Goal: Information Seeking & Learning: Check status

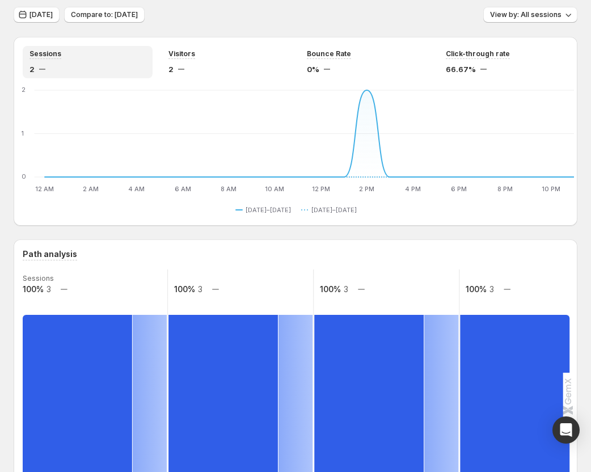
scroll to position [57, 0]
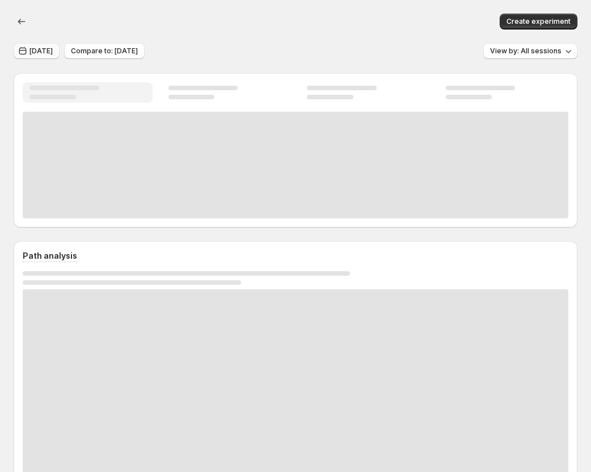
click at [43, 53] on span "[DATE]" at bounding box center [41, 51] width 23 height 9
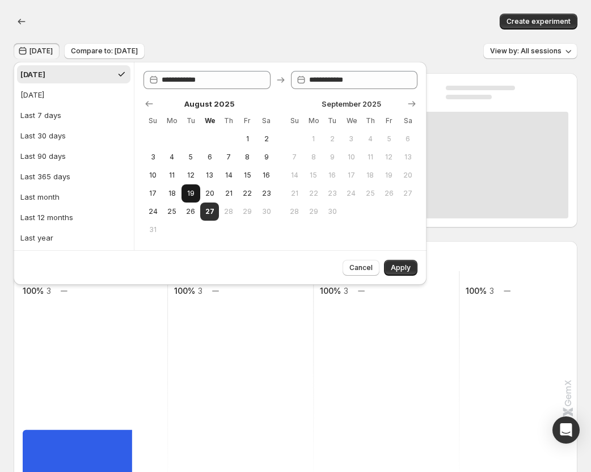
click at [192, 193] on span "19" at bounding box center [191, 193] width 10 height 9
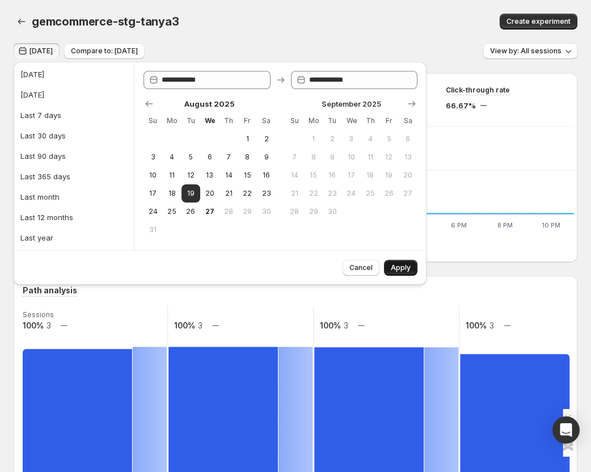
click at [405, 266] on span "Apply" at bounding box center [401, 267] width 20 height 9
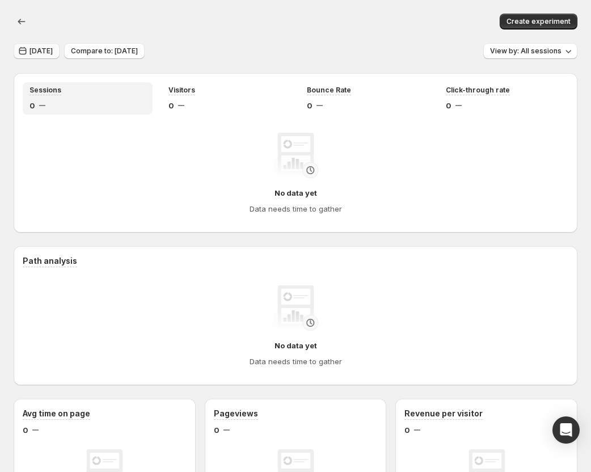
click at [52, 54] on span "Aug 19, 2025" at bounding box center [41, 51] width 23 height 9
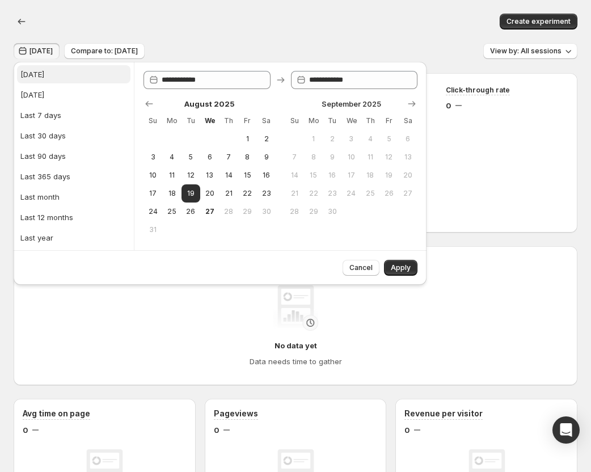
click at [51, 79] on button "[DATE]" at bounding box center [74, 74] width 114 height 18
type input "**********"
click at [199, 173] on button "12" at bounding box center [191, 175] width 19 height 18
type input "**********"
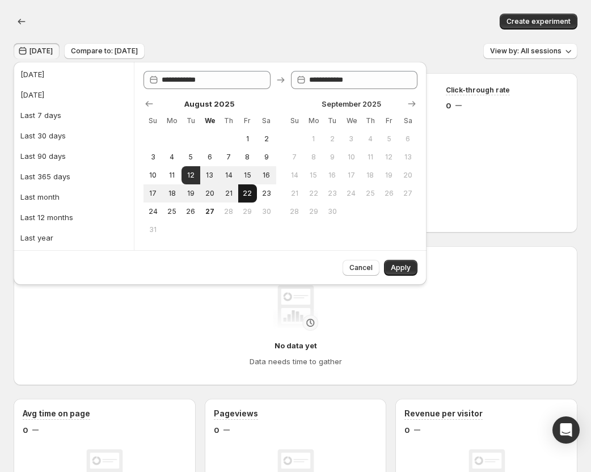
click at [244, 188] on button "22" at bounding box center [247, 193] width 19 height 18
type input "**********"
click at [392, 265] on span "Apply" at bounding box center [401, 267] width 20 height 9
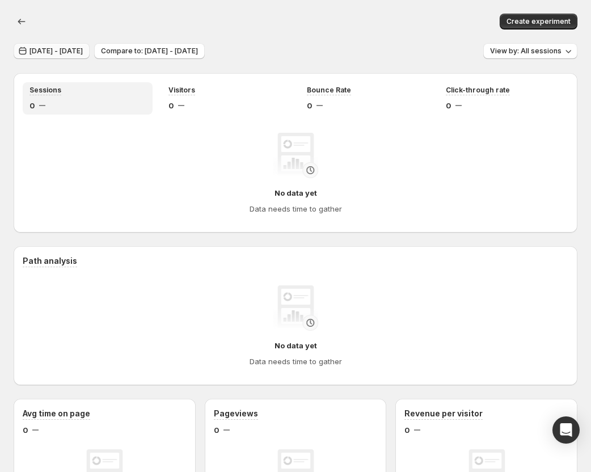
click at [61, 52] on span "Aug 12, 2025 - Aug 22, 2025" at bounding box center [56, 51] width 53 height 9
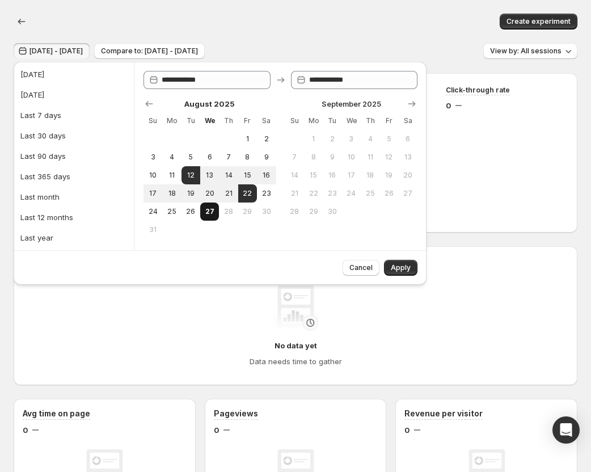
click at [208, 209] on span "27" at bounding box center [210, 211] width 10 height 9
type input "**********"
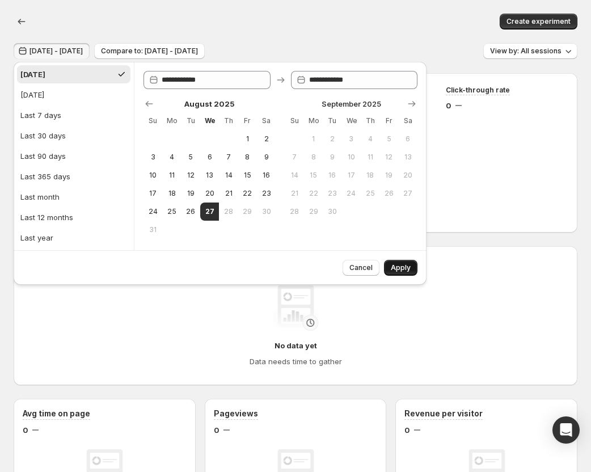
click at [392, 264] on span "Apply" at bounding box center [401, 267] width 20 height 9
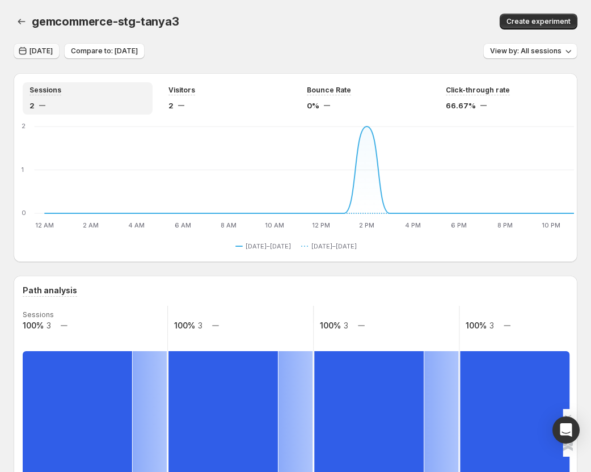
click at [41, 51] on span "Today" at bounding box center [41, 51] width 23 height 9
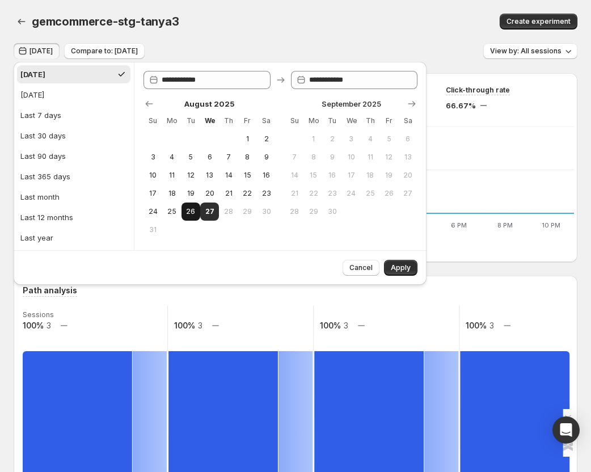
click at [184, 212] on button "26" at bounding box center [191, 212] width 19 height 18
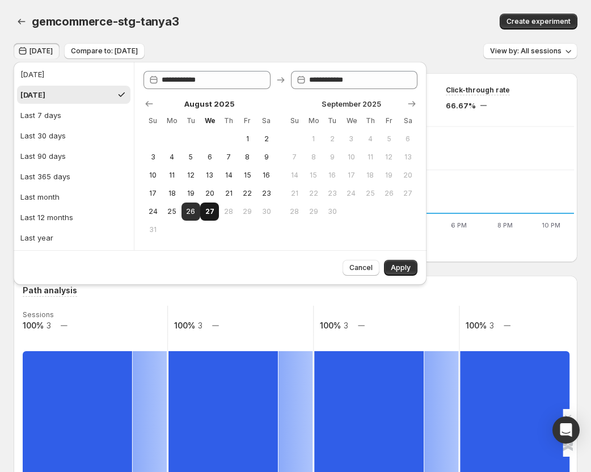
type input "**********"
click at [212, 216] on span "27" at bounding box center [210, 211] width 10 height 9
type input "**********"
click at [393, 263] on button "Apply" at bounding box center [400, 268] width 33 height 16
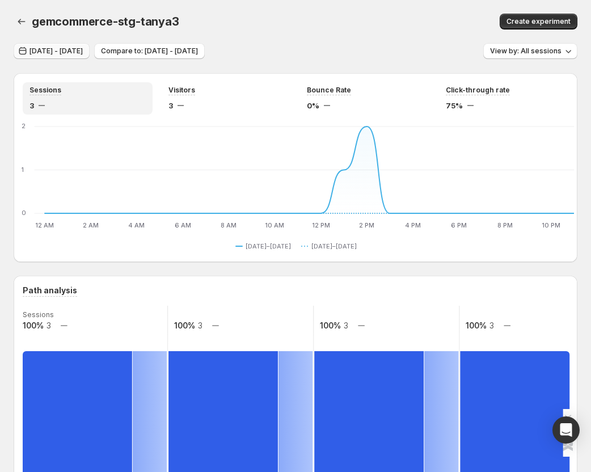
click at [83, 49] on span "[DATE] - [DATE]" at bounding box center [56, 51] width 53 height 9
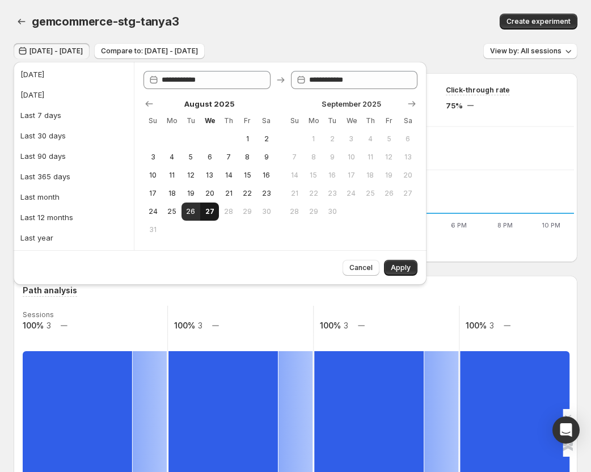
click at [209, 213] on span "27" at bounding box center [210, 211] width 10 height 9
type input "**********"
click at [396, 266] on span "Apply" at bounding box center [401, 267] width 20 height 9
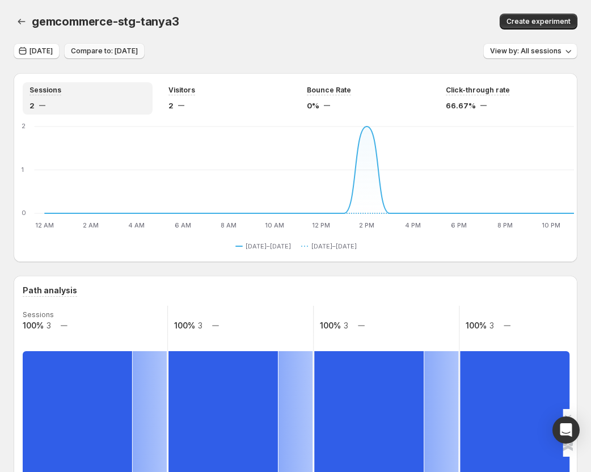
click at [120, 45] on button "Compare to: Aug 26, 2025" at bounding box center [104, 51] width 81 height 16
click at [34, 51] on span "Today" at bounding box center [41, 51] width 23 height 9
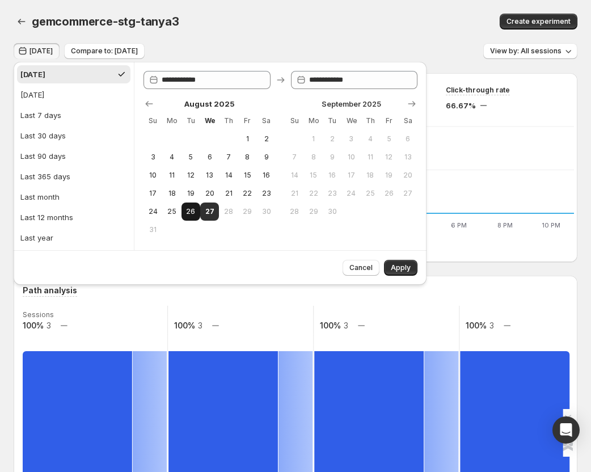
click at [188, 212] on span "26" at bounding box center [191, 211] width 10 height 9
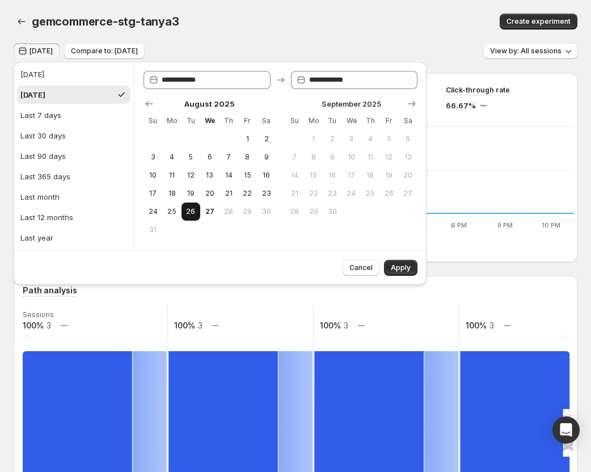
type input "**********"
click at [404, 262] on button "Apply" at bounding box center [400, 268] width 33 height 16
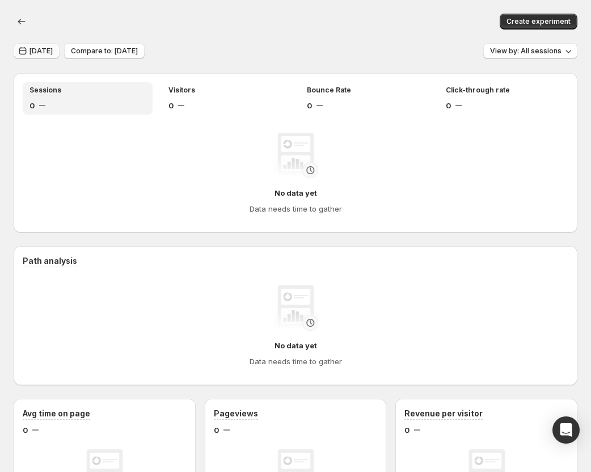
click at [44, 51] on span "Yesterday" at bounding box center [41, 51] width 23 height 9
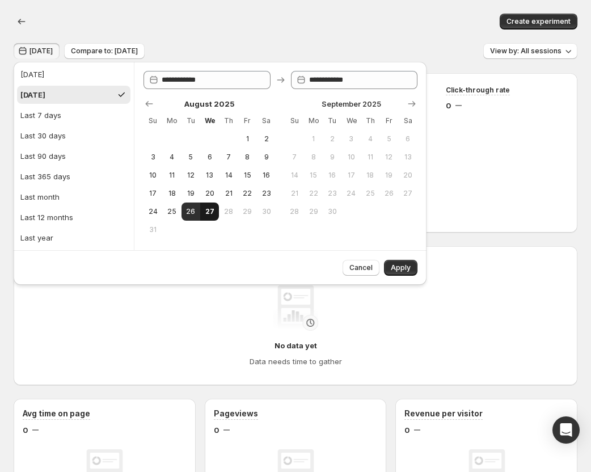
click at [211, 212] on span "27" at bounding box center [210, 211] width 10 height 9
type input "**********"
click at [402, 272] on span "Apply" at bounding box center [401, 267] width 20 height 9
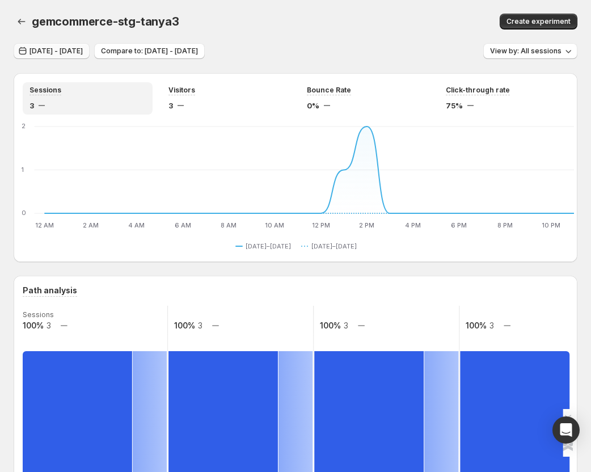
click at [64, 56] on button "Aug 26, 2025 - Aug 27, 2025" at bounding box center [52, 51] width 76 height 16
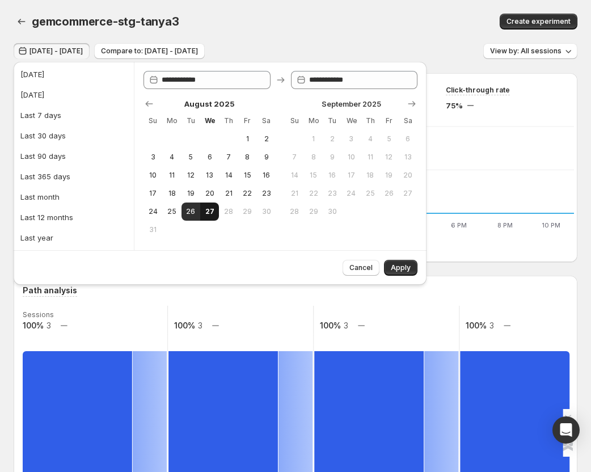
click at [212, 212] on span "27" at bounding box center [210, 211] width 10 height 9
type input "**********"
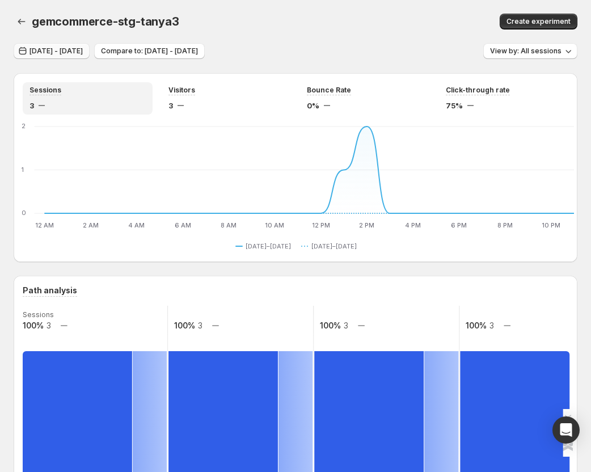
click at [83, 47] on span "[DATE] - [DATE]" at bounding box center [56, 51] width 53 height 9
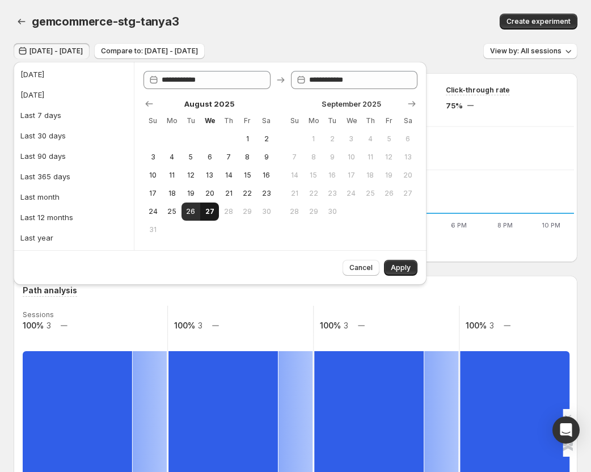
click at [208, 209] on span "27" at bounding box center [210, 211] width 10 height 9
type input "**********"
click at [390, 266] on button "Apply" at bounding box center [400, 268] width 33 height 16
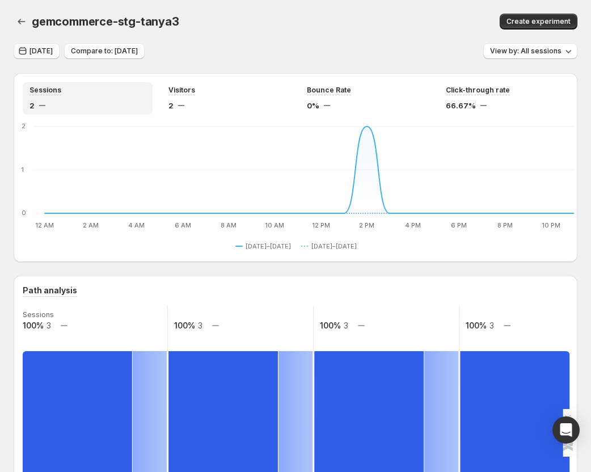
click at [40, 54] on span "Today" at bounding box center [41, 51] width 23 height 9
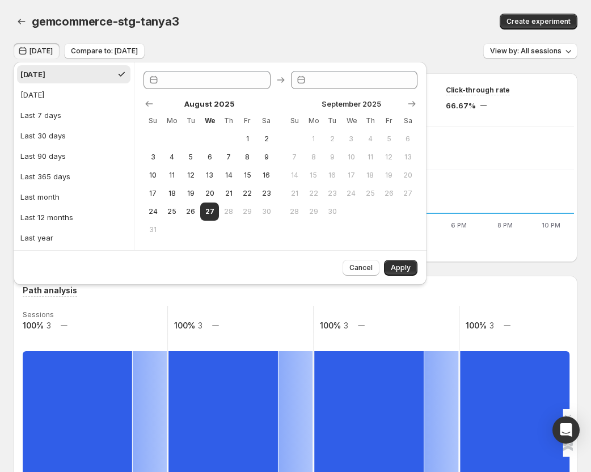
type input "**********"
click at [71, 51] on span "Compare to: Aug 26, 2025" at bounding box center [104, 51] width 67 height 9
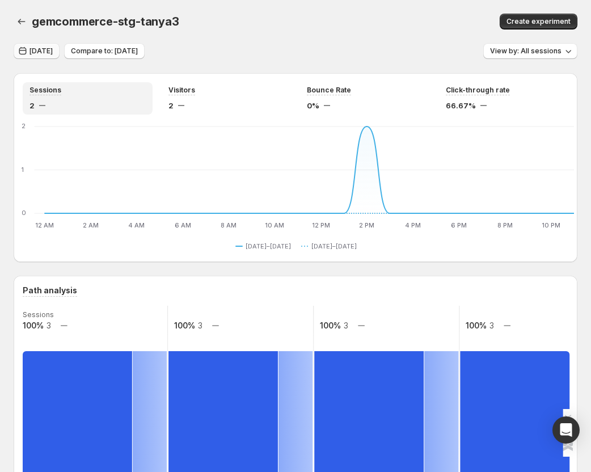
click at [37, 49] on span "Today" at bounding box center [41, 51] width 23 height 9
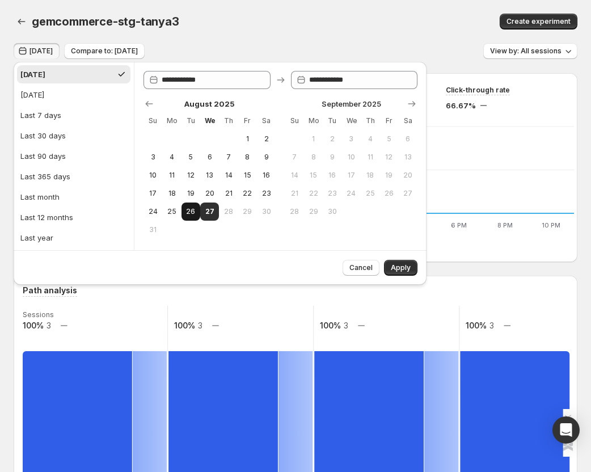
click at [192, 211] on span "26" at bounding box center [191, 211] width 10 height 9
type input "**********"
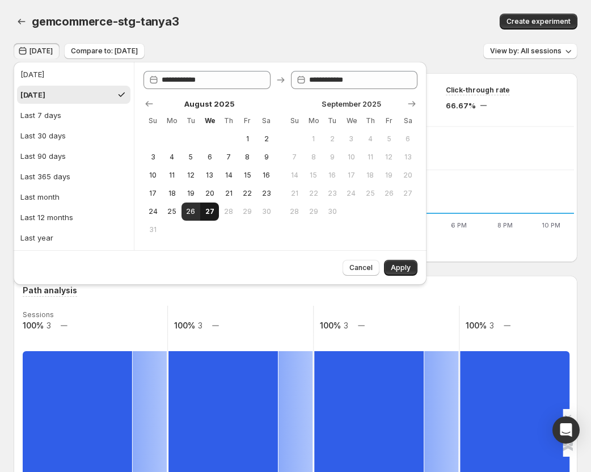
click at [200, 211] on button "27" at bounding box center [209, 212] width 19 height 18
type input "**********"
click at [406, 266] on span "Apply" at bounding box center [401, 267] width 20 height 9
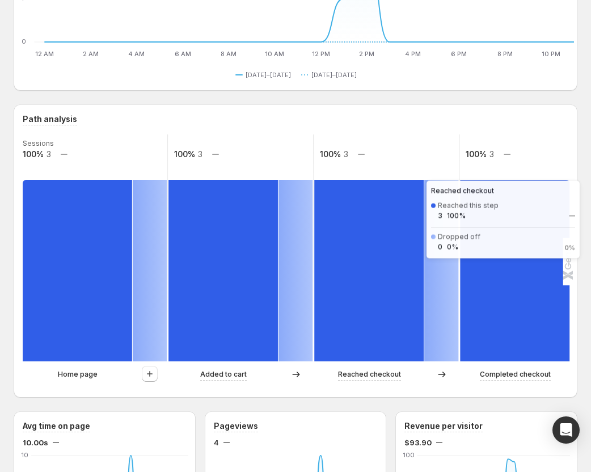
scroll to position [227, 0]
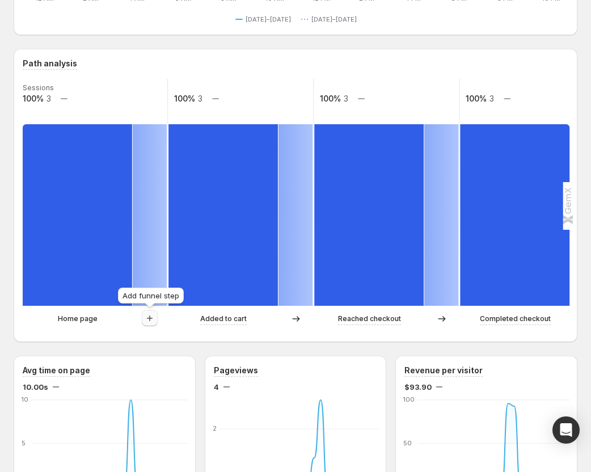
click at [149, 317] on icon "button" at bounding box center [149, 318] width 11 height 11
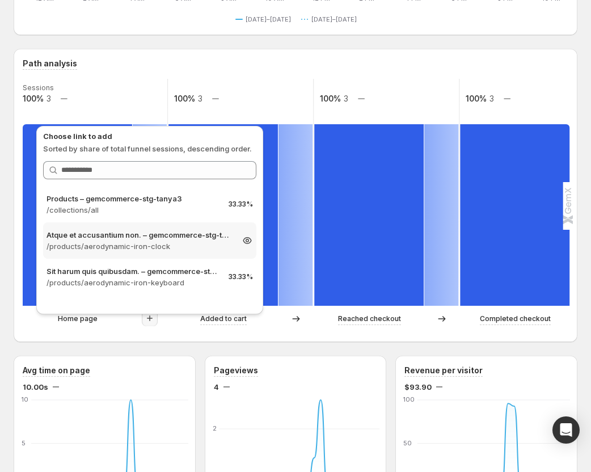
click at [149, 248] on p "/products/aerodynamic-iron-clock" at bounding box center [140, 246] width 186 height 11
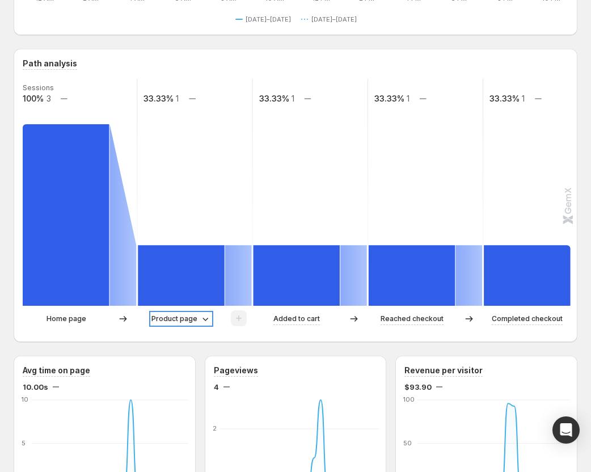
click at [200, 319] on icon at bounding box center [205, 318] width 11 height 11
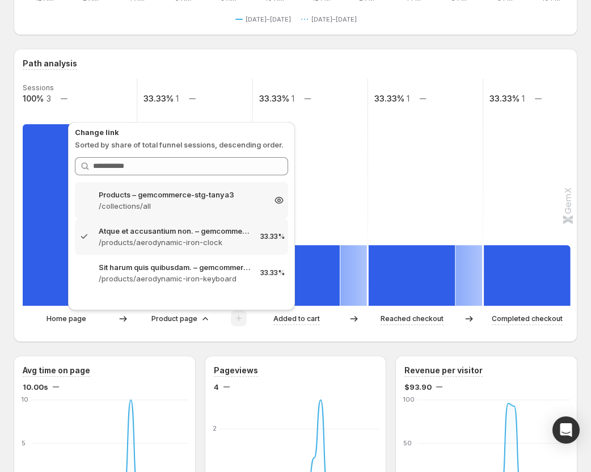
click at [174, 203] on p "/collections/all" at bounding box center [182, 205] width 166 height 11
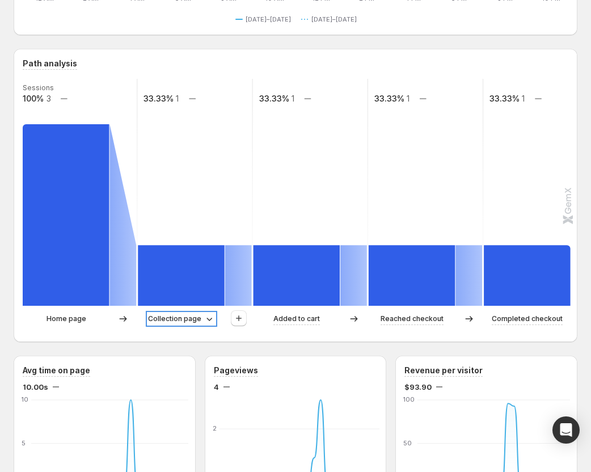
click at [175, 316] on p "Collection page" at bounding box center [174, 318] width 53 height 11
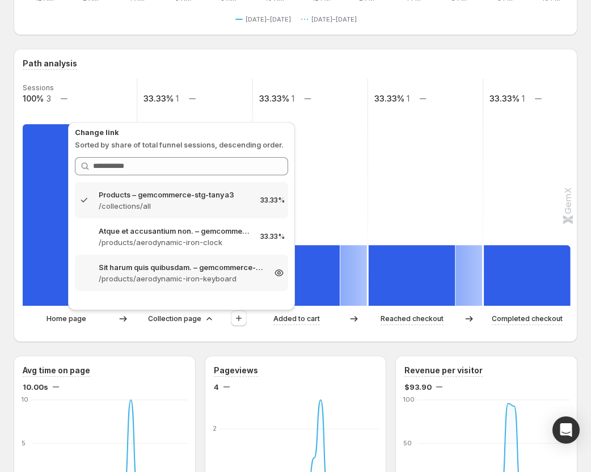
click at [169, 276] on p "/products/aerodynamic-iron-keyboard" at bounding box center [182, 278] width 166 height 11
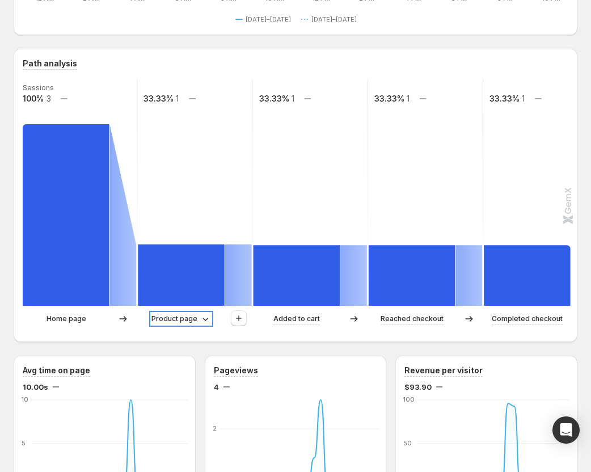
click at [178, 318] on p "Product page" at bounding box center [175, 318] width 46 height 11
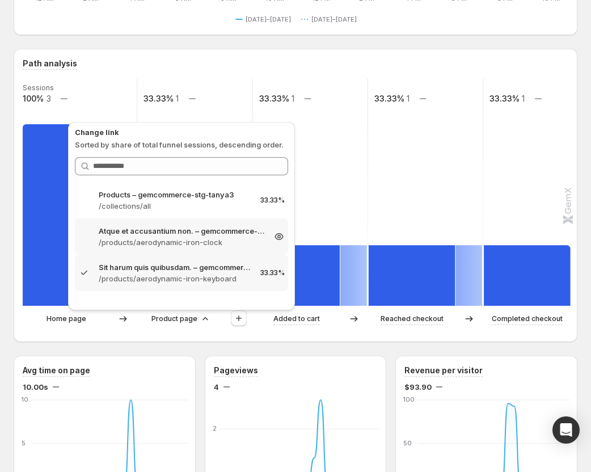
click at [170, 245] on p "/products/aerodynamic-iron-clock" at bounding box center [182, 242] width 166 height 11
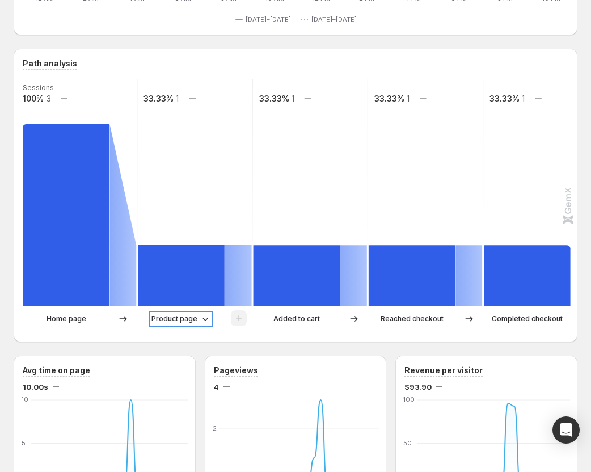
click at [181, 315] on p "Product page" at bounding box center [175, 318] width 46 height 11
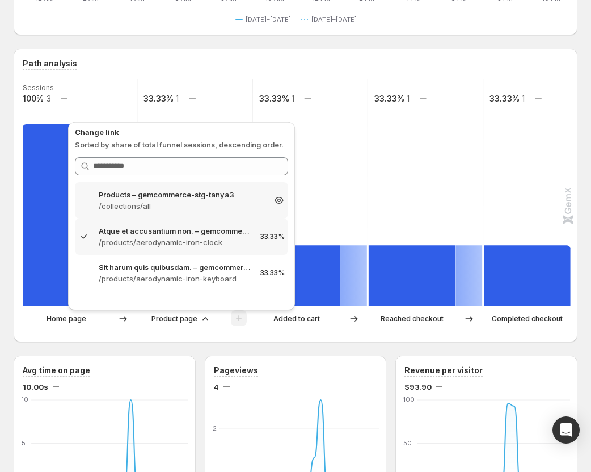
click at [187, 209] on p "/collections/all" at bounding box center [182, 205] width 166 height 11
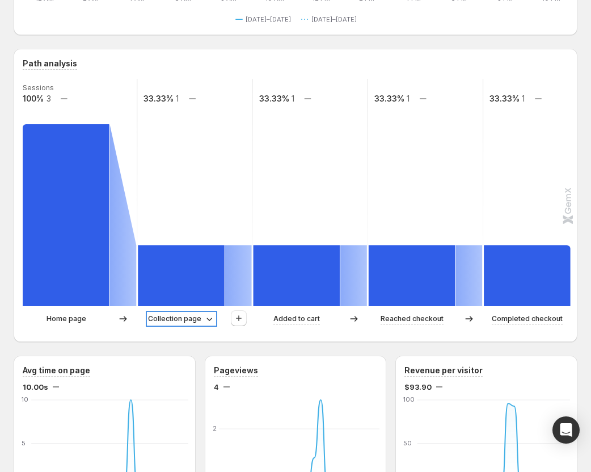
click at [195, 321] on p "Collection page" at bounding box center [174, 318] width 53 height 11
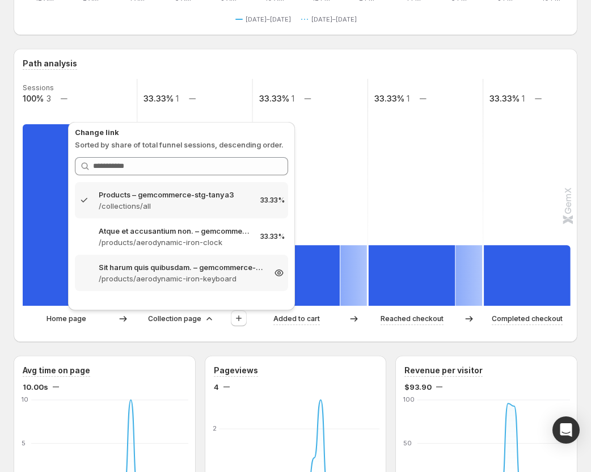
click at [192, 270] on p "Sit harum quis quibusdam. – gemcommerce-stg-tanya3" at bounding box center [182, 267] width 166 height 11
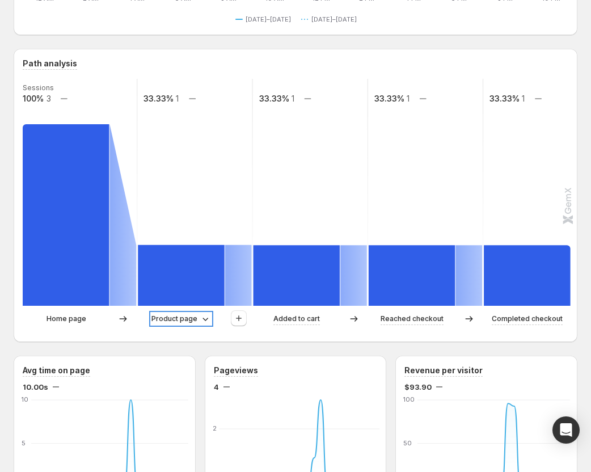
click at [192, 315] on p "Product page" at bounding box center [175, 318] width 46 height 11
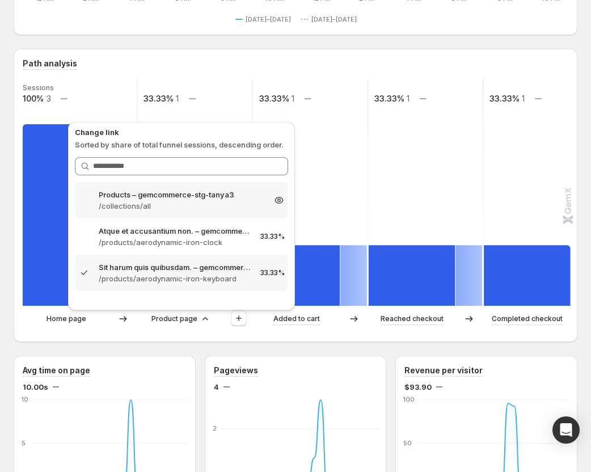
click at [175, 204] on p "/collections/all" at bounding box center [182, 205] width 166 height 11
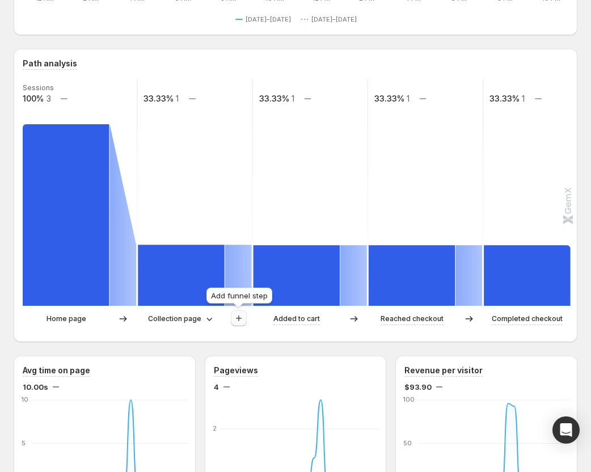
click at [240, 318] on icon "button" at bounding box center [238, 318] width 11 height 11
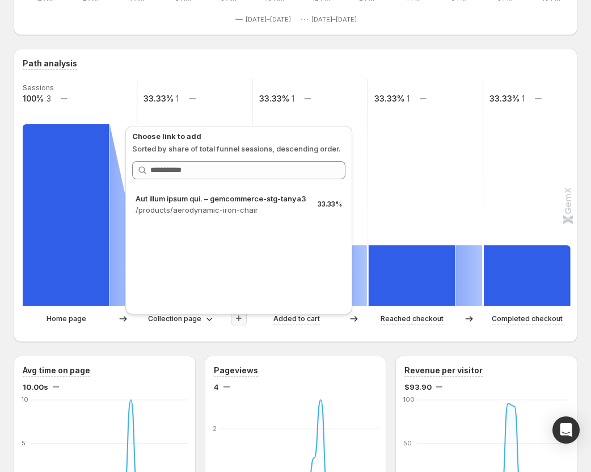
click at [240, 318] on icon "button" at bounding box center [238, 318] width 11 height 11
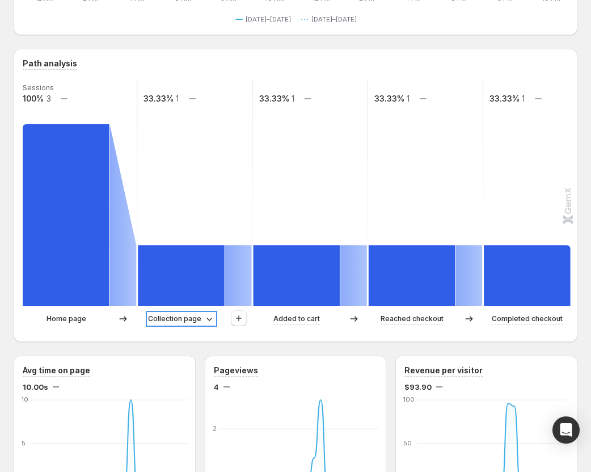
click at [189, 316] on p "Collection page" at bounding box center [174, 318] width 53 height 11
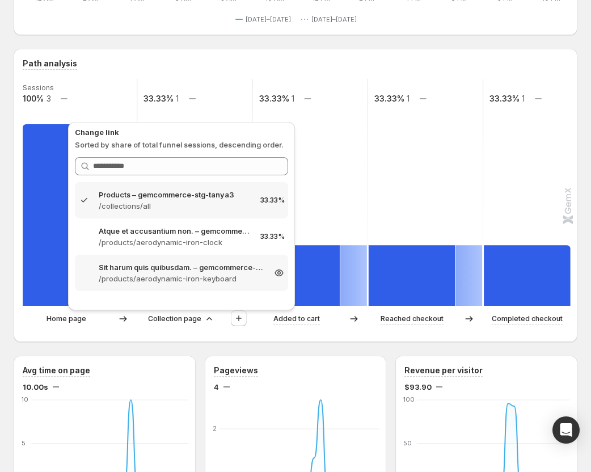
click at [182, 281] on p "/products/aerodynamic-iron-keyboard" at bounding box center [182, 278] width 166 height 11
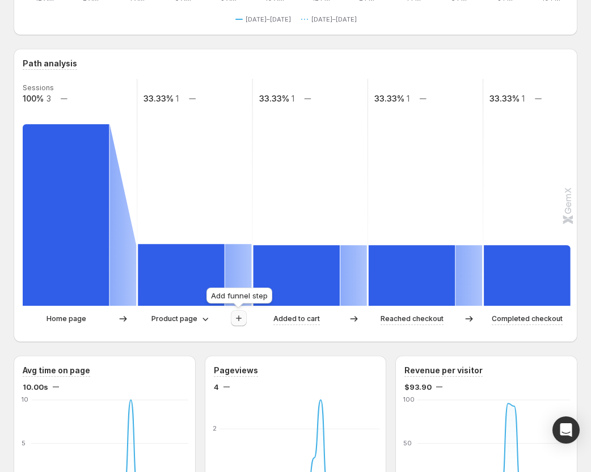
click at [233, 319] on icon "button" at bounding box center [238, 318] width 11 height 11
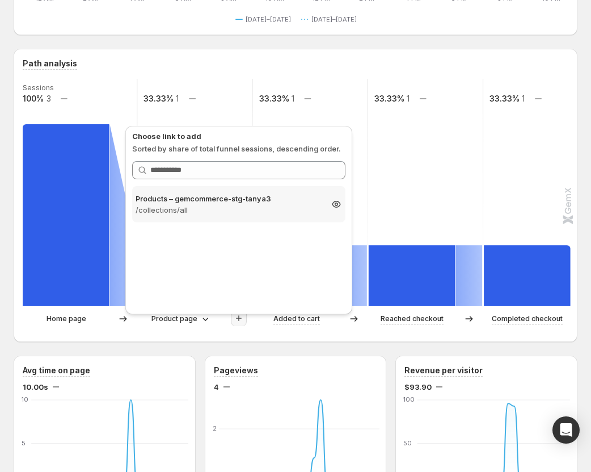
click at [240, 219] on div "Products – gemcommerce-stg-tanya3 /collections/all 33.33%" at bounding box center [238, 204] width 213 height 36
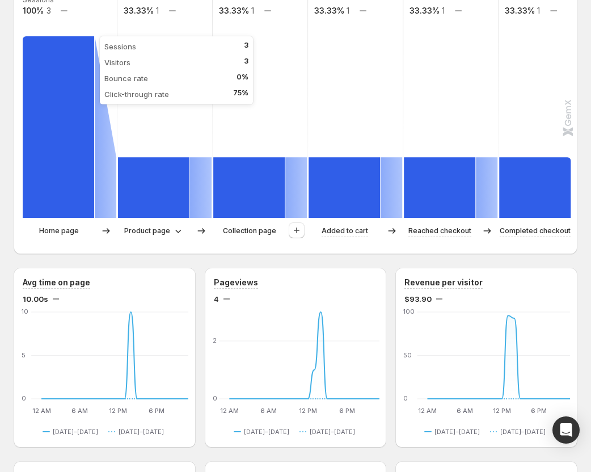
scroll to position [397, 0]
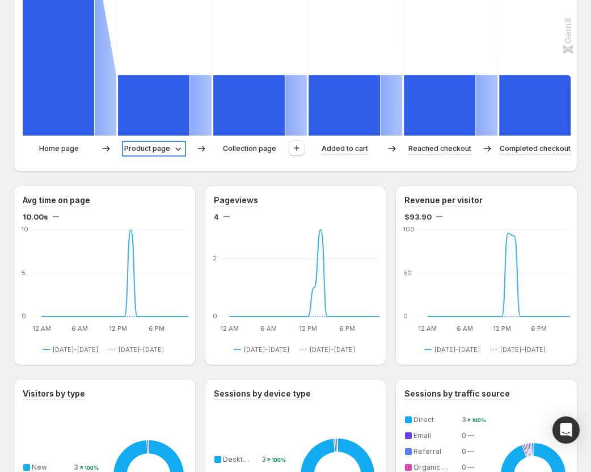
click at [163, 149] on p "Product page" at bounding box center [147, 148] width 46 height 11
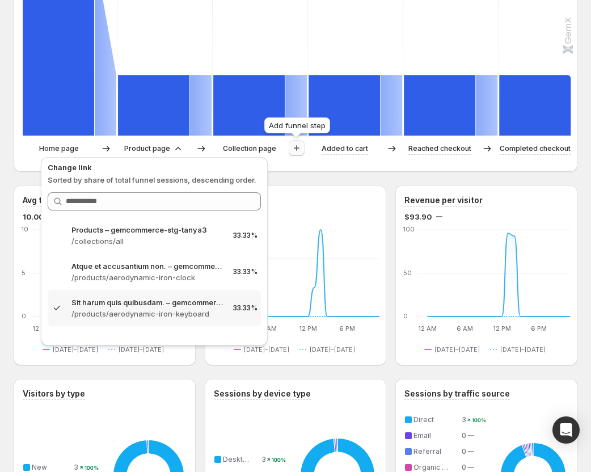
click at [291, 148] on icon "button" at bounding box center [296, 147] width 11 height 11
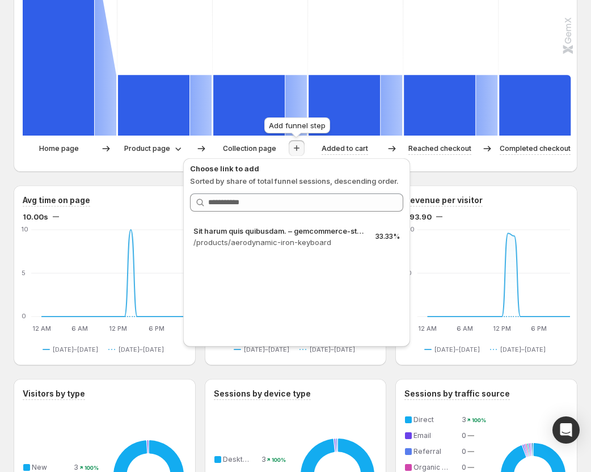
click at [291, 148] on icon "button" at bounding box center [296, 147] width 11 height 11
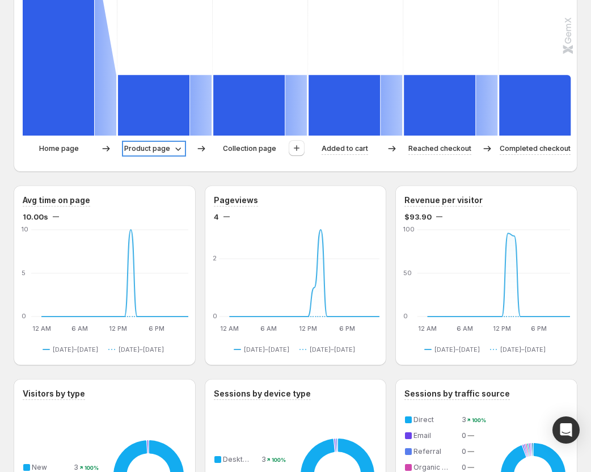
click at [166, 152] on p "Product page" at bounding box center [147, 148] width 46 height 11
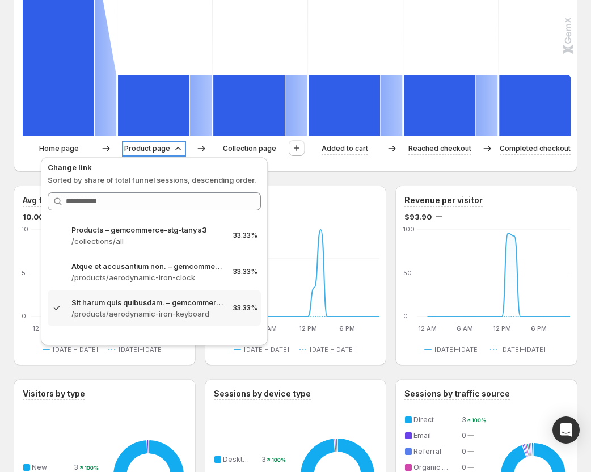
click at [166, 152] on p "Product page" at bounding box center [147, 148] width 46 height 11
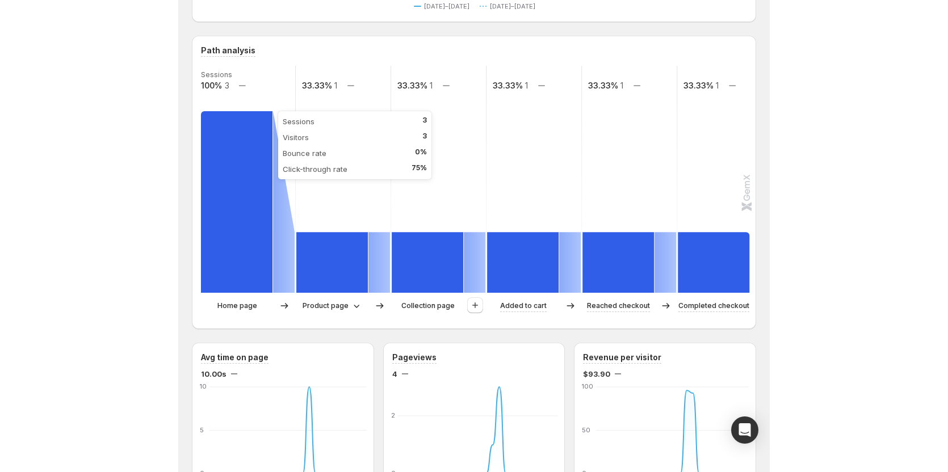
scroll to position [227, 0]
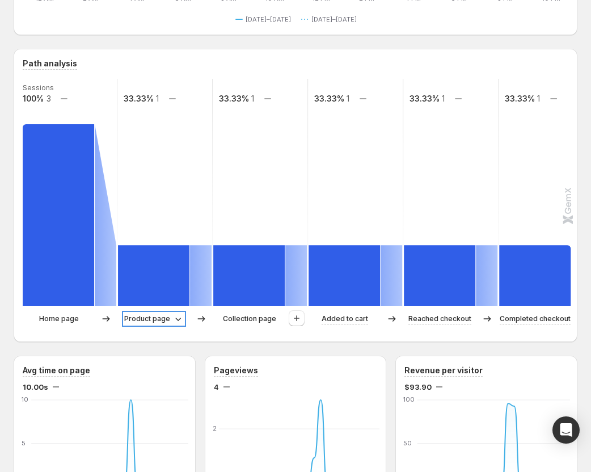
click at [150, 320] on p "Product page" at bounding box center [147, 318] width 46 height 11
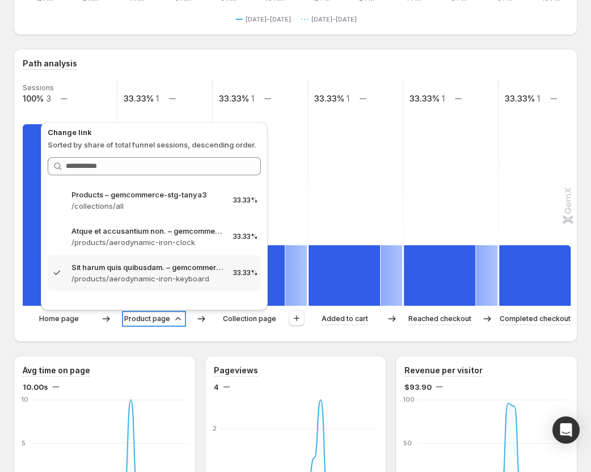
click at [150, 320] on p "Product page" at bounding box center [147, 318] width 46 height 11
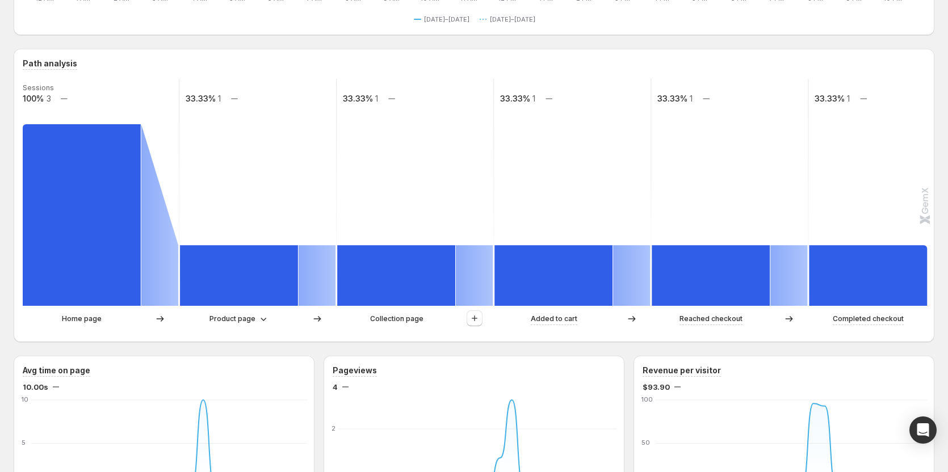
click at [246, 320] on p "Product page" at bounding box center [232, 318] width 46 height 11
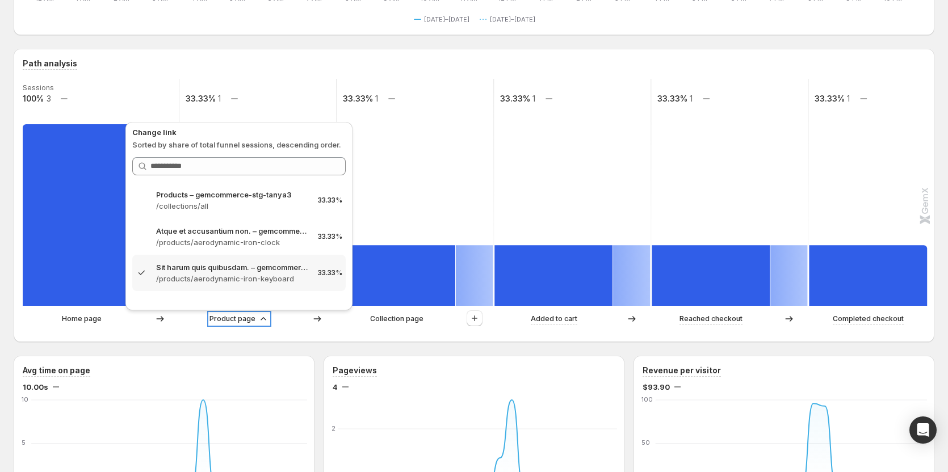
click at [246, 320] on p "Product page" at bounding box center [232, 318] width 46 height 11
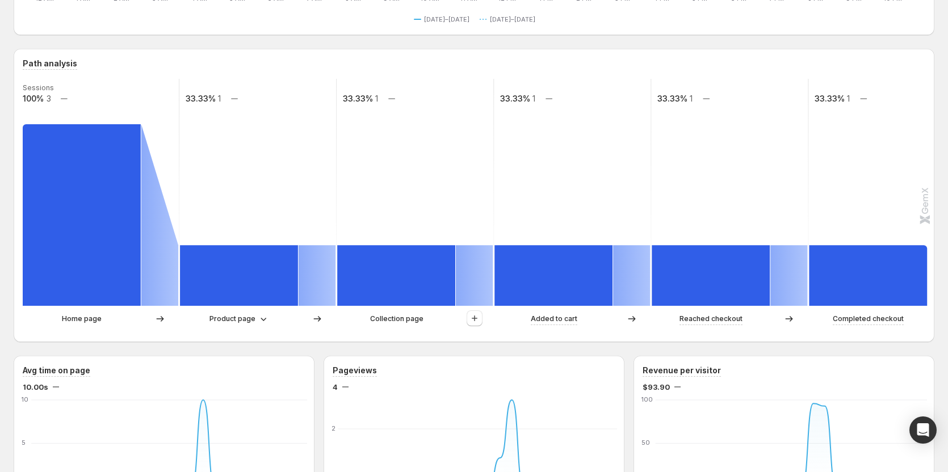
click at [403, 316] on p "Collection page" at bounding box center [396, 318] width 53 height 11
click at [236, 317] on p "Product page" at bounding box center [232, 318] width 46 height 11
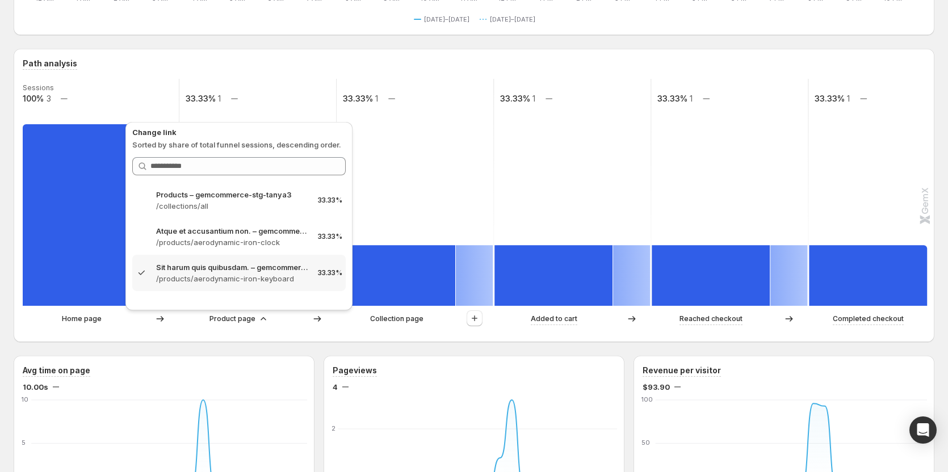
click at [401, 319] on p "Collection page" at bounding box center [396, 318] width 53 height 11
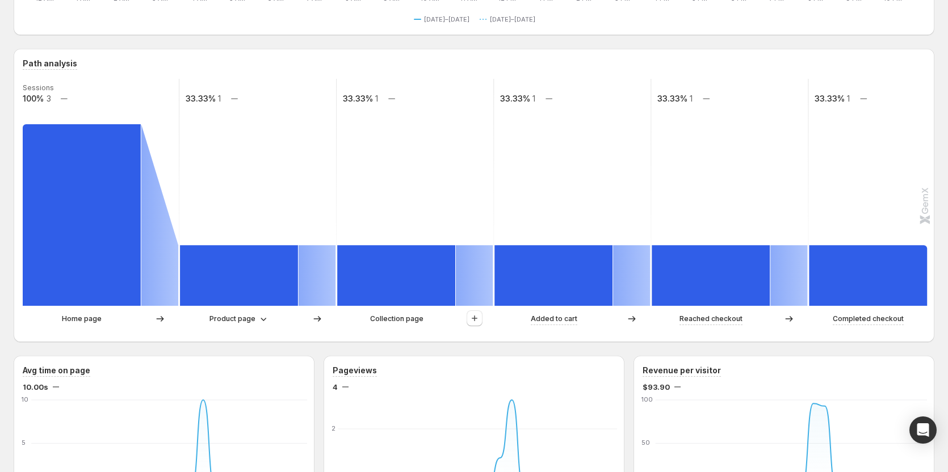
click at [401, 319] on p "Collection page" at bounding box center [396, 318] width 53 height 11
click at [480, 95] on icon "button" at bounding box center [482, 98] width 11 height 11
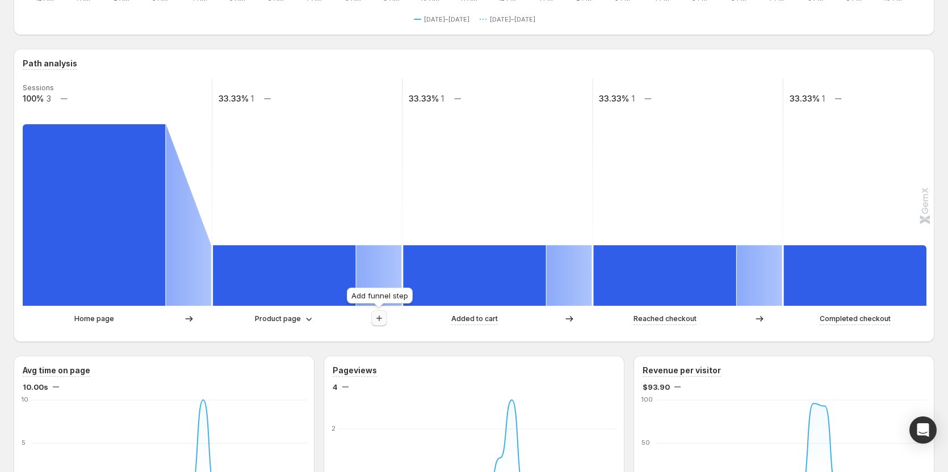
click at [375, 322] on icon "button" at bounding box center [378, 318] width 11 height 11
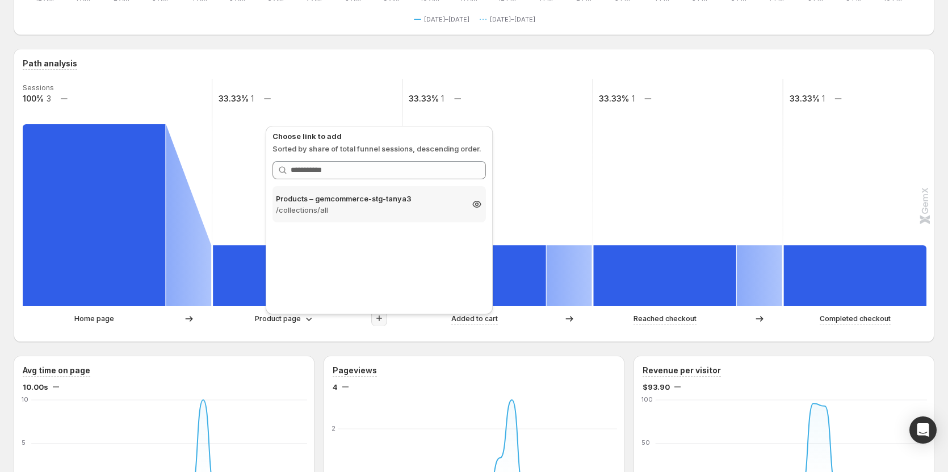
click at [383, 198] on p "Products – gemcommerce-stg-tanya3" at bounding box center [369, 198] width 186 height 11
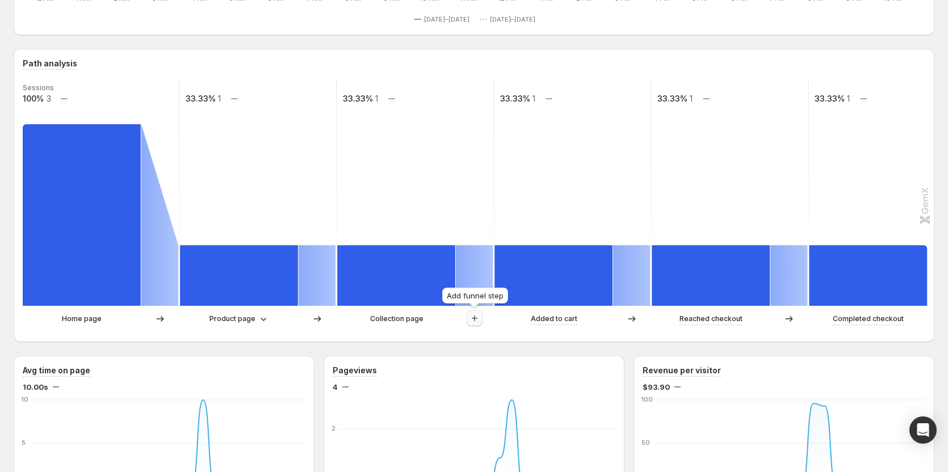
click at [481, 317] on button "button" at bounding box center [475, 318] width 16 height 16
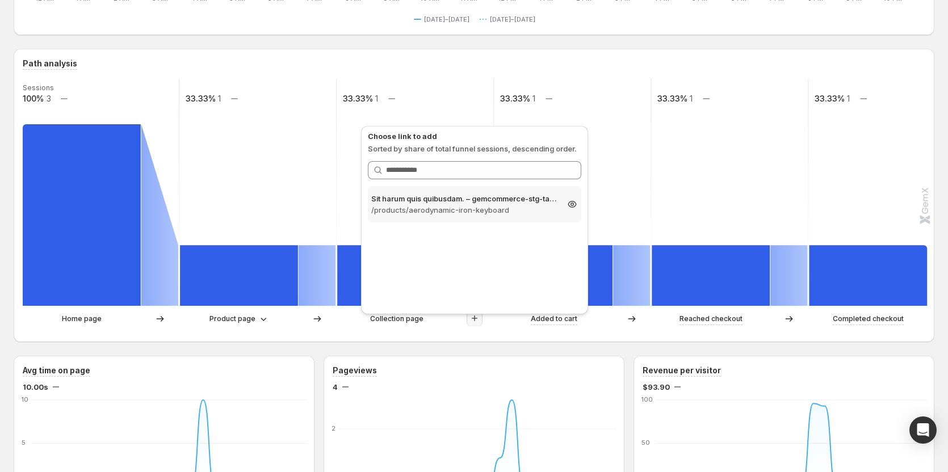
click at [488, 213] on p "/products/aerodynamic-iron-keyboard" at bounding box center [464, 209] width 186 height 11
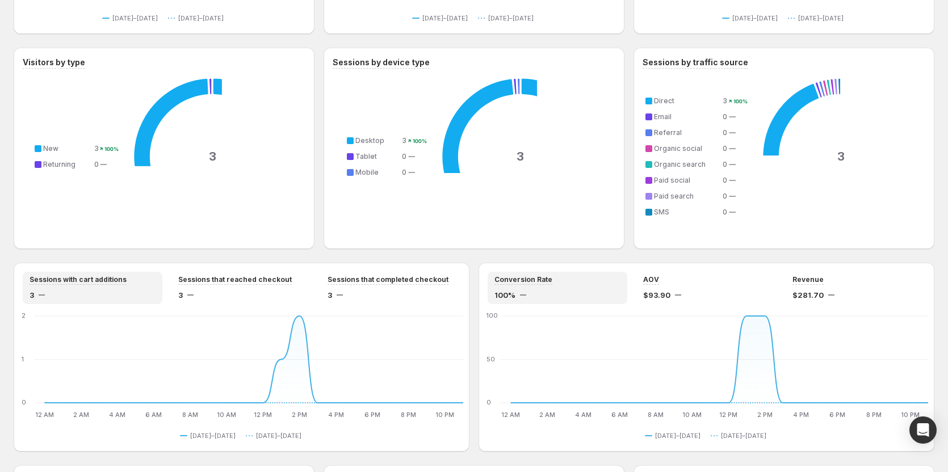
scroll to position [738, 0]
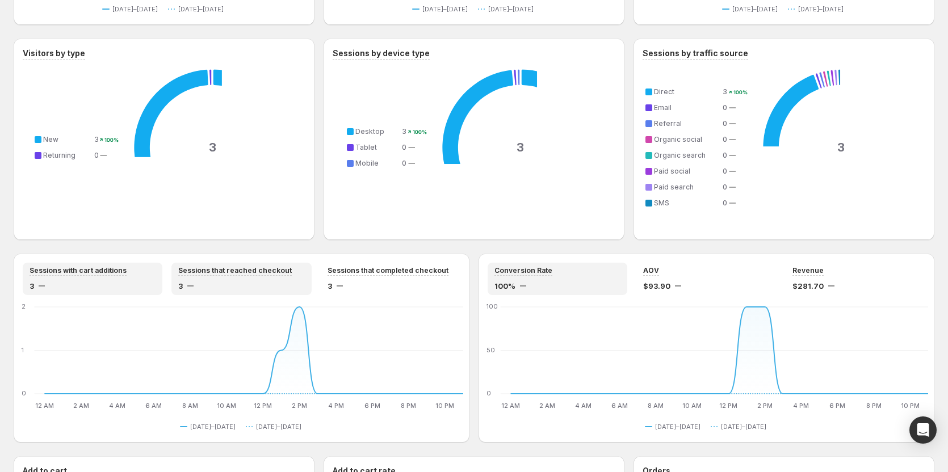
click at [235, 276] on div "Sessions that reached checkout 3" at bounding box center [241, 279] width 126 height 26
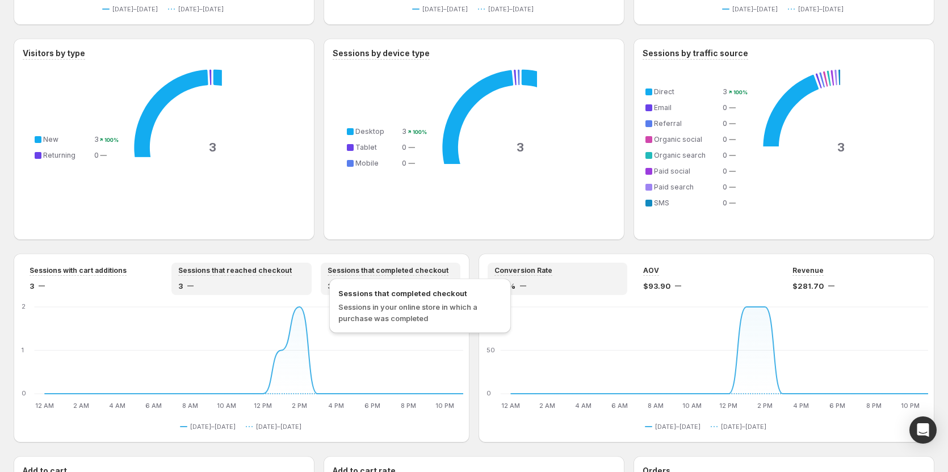
click at [374, 275] on div "Sessions that completed checkout" at bounding box center [387, 271] width 121 height 10
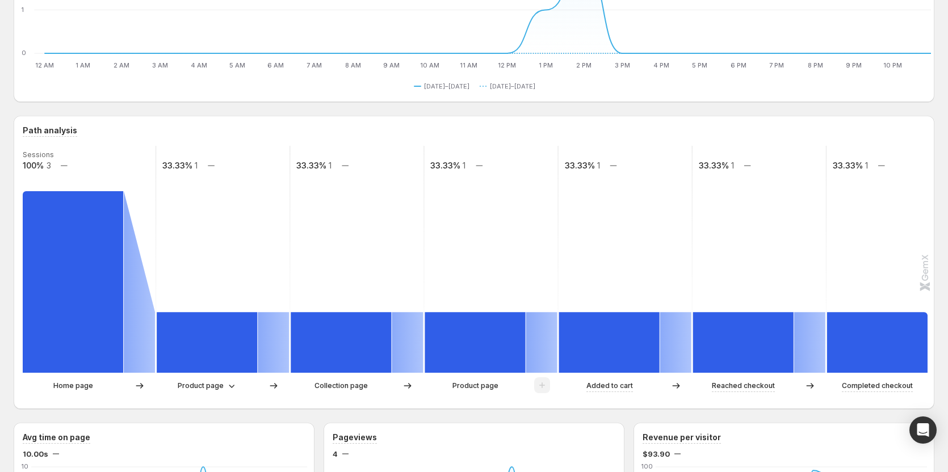
scroll to position [170, 0]
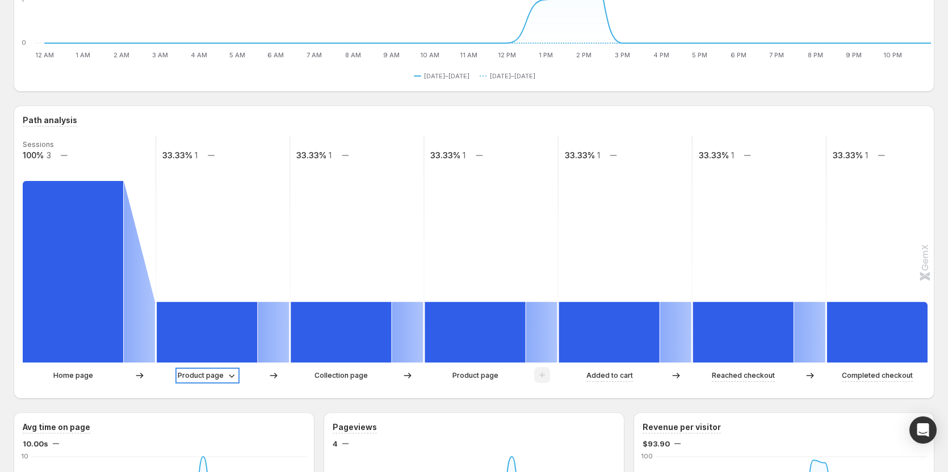
click at [208, 378] on p "Product page" at bounding box center [201, 375] width 46 height 11
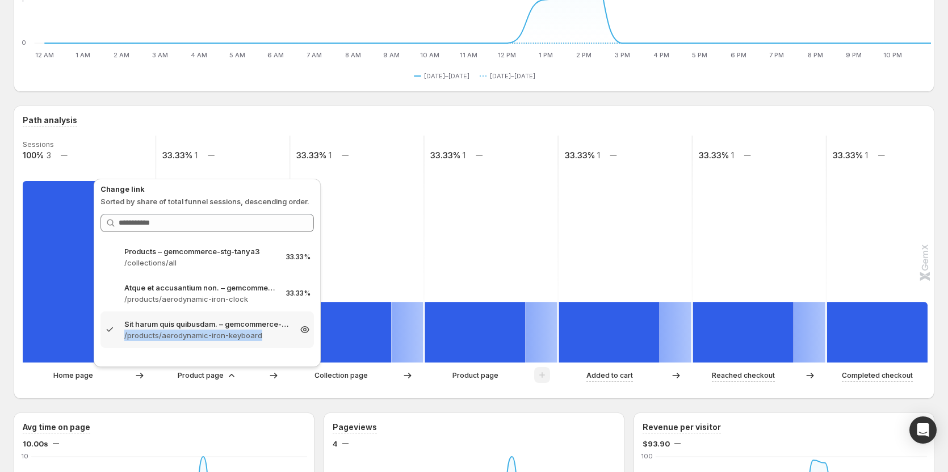
copy p "/products/aerodynamic-iron-keyboard"
drag, startPoint x: 124, startPoint y: 334, endPoint x: 258, endPoint y: 332, distance: 134.5
click at [258, 332] on div "Sit harum quis quibusdam. – gemcommerce-stg-tanya3 /products/aerodynamic-iron-k…" at bounding box center [207, 329] width 207 height 23
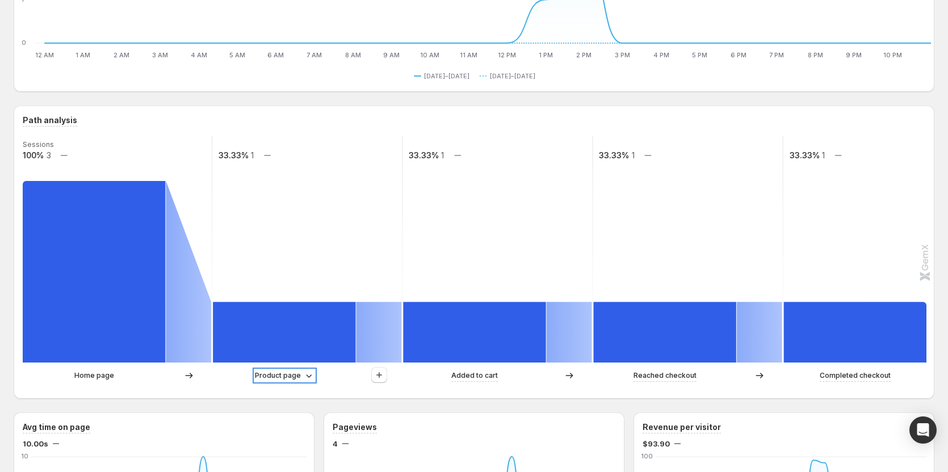
click at [275, 373] on p "Product page" at bounding box center [278, 375] width 46 height 11
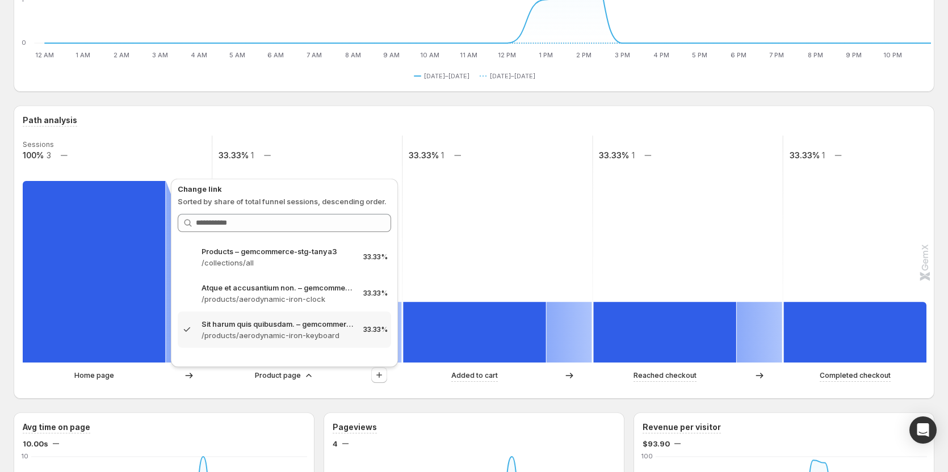
click at [149, 134] on div "Path analysis Sessions 100% 3 33.33% 1 33.33% 1 33.33% 1 33.33% 1 Home page Pro…" at bounding box center [474, 252] width 902 height 275
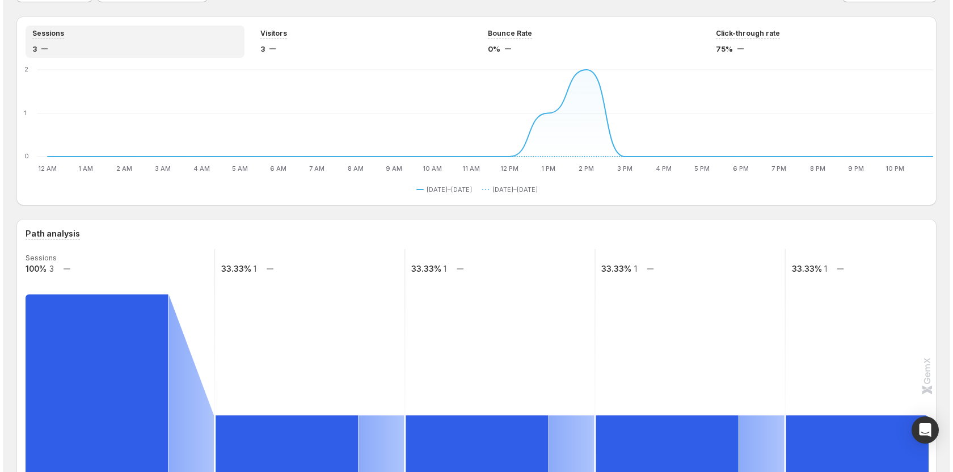
scroll to position [0, 0]
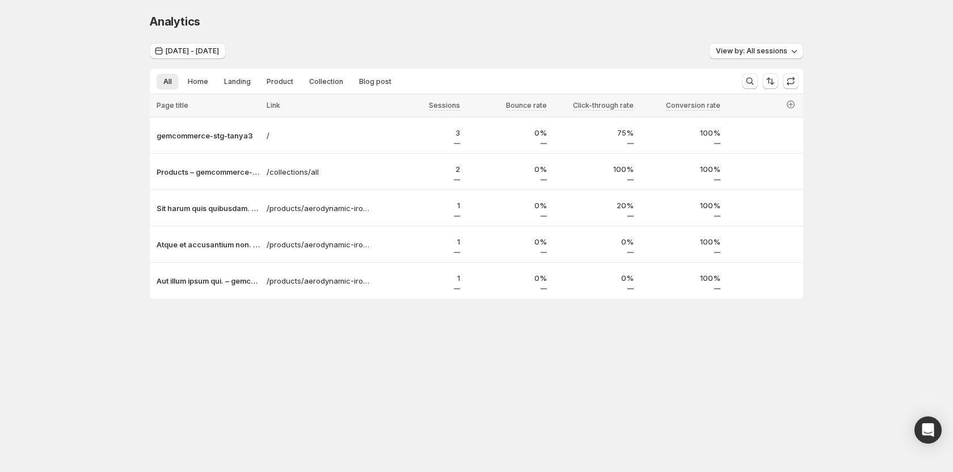
drag, startPoint x: 266, startPoint y: 139, endPoint x: 362, endPoint y: 31, distance: 144.3
click at [362, 31] on div "Analytics. This page is ready Analytics" at bounding box center [477, 21] width 654 height 43
click at [326, 351] on div "Analytics. This page is ready Analytics Aug 26, 2025 - Aug 27, 2025 View by: Al…" at bounding box center [476, 180] width 681 height 360
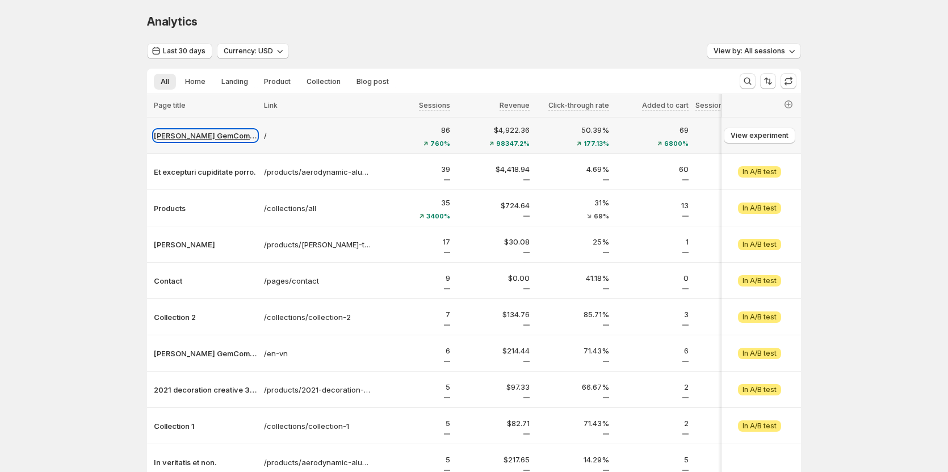
click at [205, 134] on p "[PERSON_NAME] GemCommerce" at bounding box center [205, 135] width 103 height 11
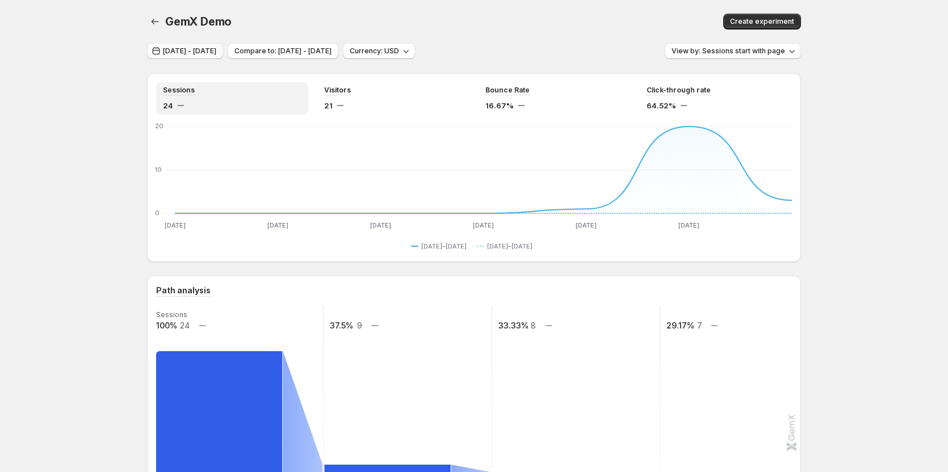
click at [188, 48] on span "[DATE] - [DATE]" at bounding box center [189, 51] width 53 height 9
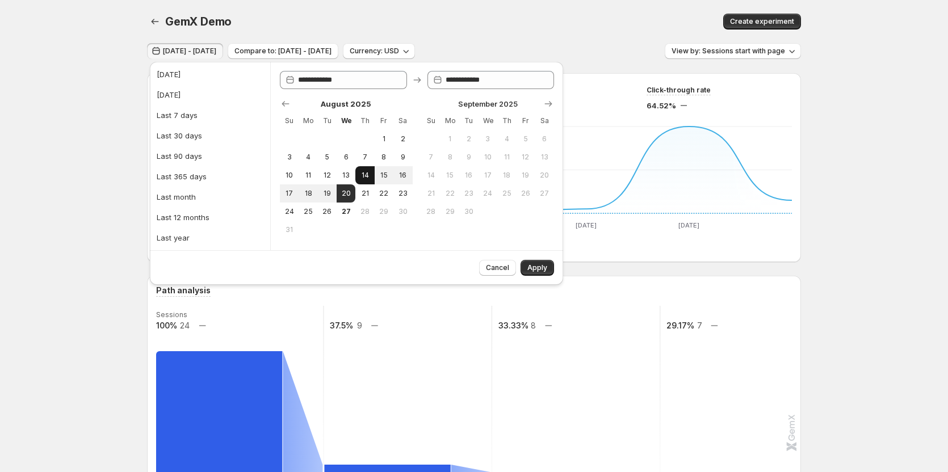
click at [365, 180] on button "14" at bounding box center [364, 175] width 19 height 18
type input "**********"
click at [545, 269] on span "Apply" at bounding box center [537, 267] width 20 height 9
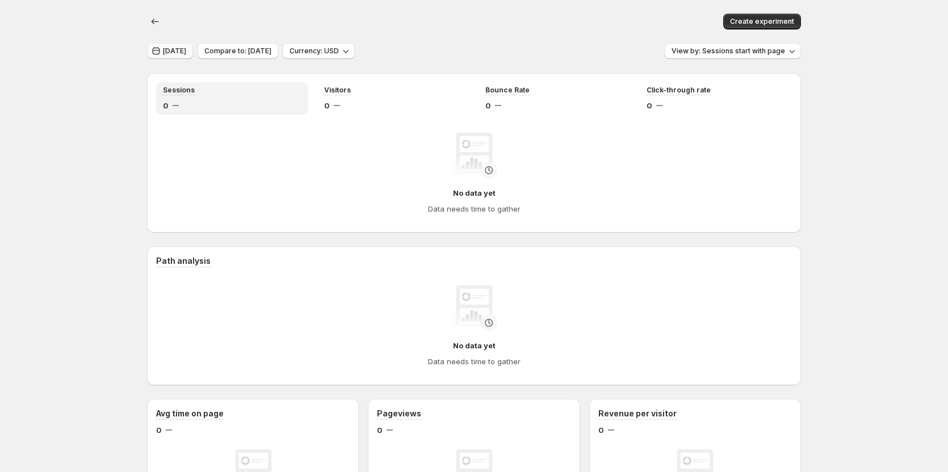
click at [179, 53] on span "Aug 14, 2025" at bounding box center [174, 51] width 23 height 9
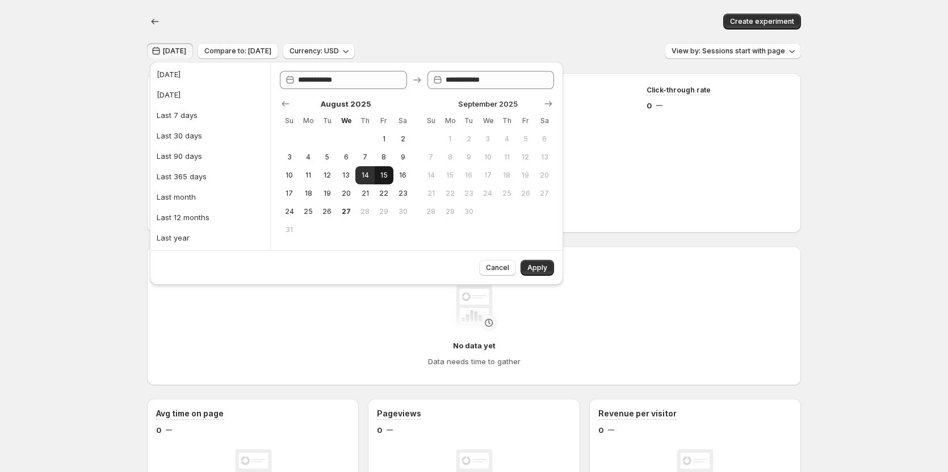
click at [384, 177] on span "15" at bounding box center [384, 175] width 10 height 9
type input "**********"
click at [540, 274] on button "Apply" at bounding box center [536, 268] width 33 height 16
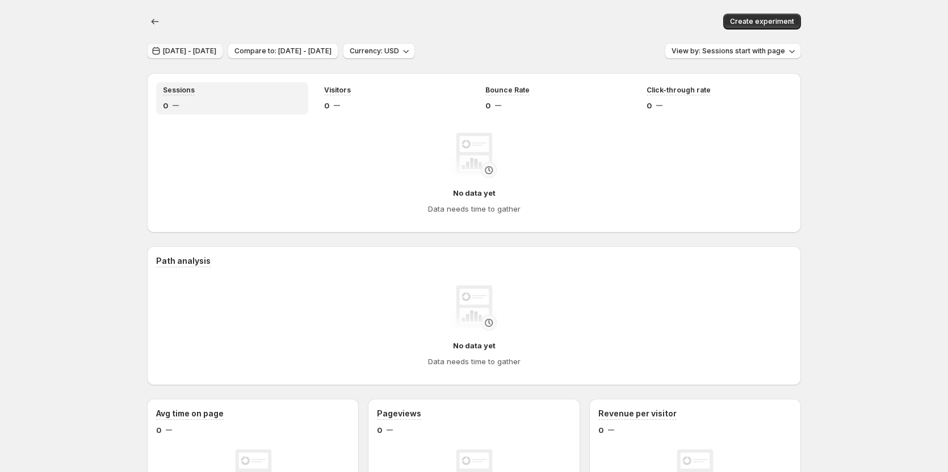
click at [204, 54] on span "Aug 14, 2025 - Aug 15, 2025" at bounding box center [189, 51] width 53 height 9
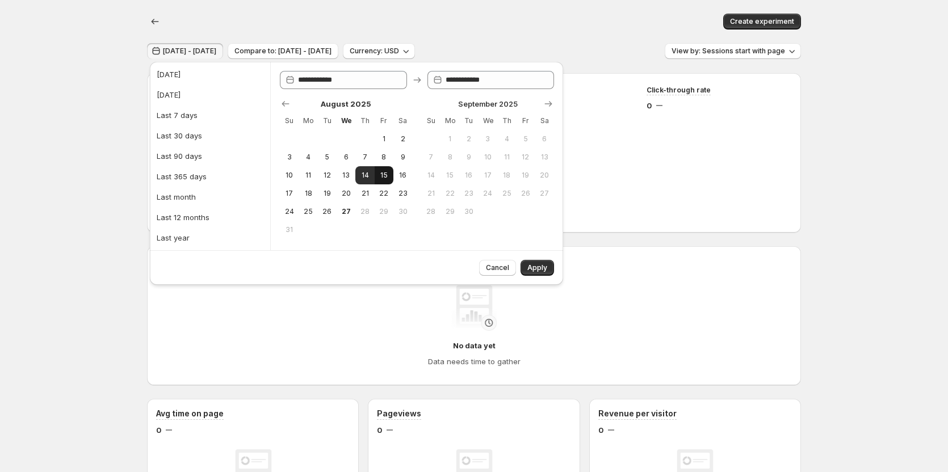
click at [381, 177] on span "15" at bounding box center [384, 175] width 10 height 9
type input "**********"
click at [401, 177] on span "16" at bounding box center [403, 175] width 10 height 9
type input "**********"
click at [401, 177] on span "16" at bounding box center [403, 175] width 10 height 9
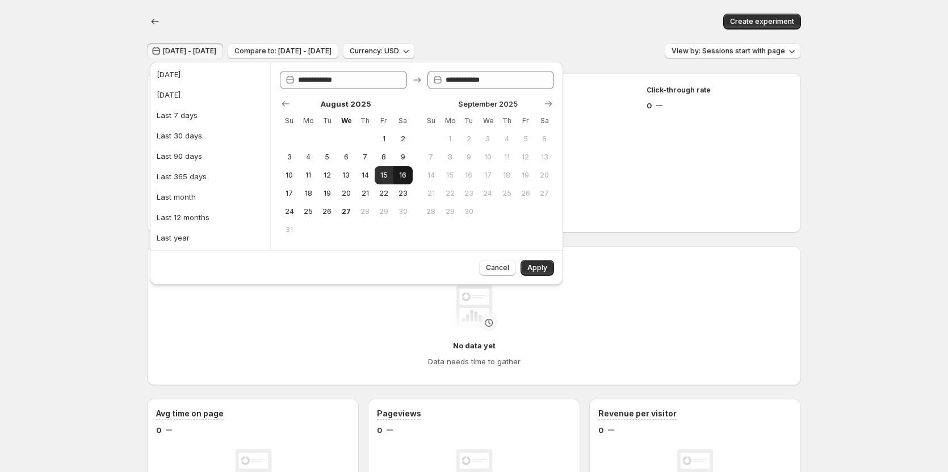
type input "**********"
click at [540, 273] on button "Apply" at bounding box center [536, 268] width 33 height 16
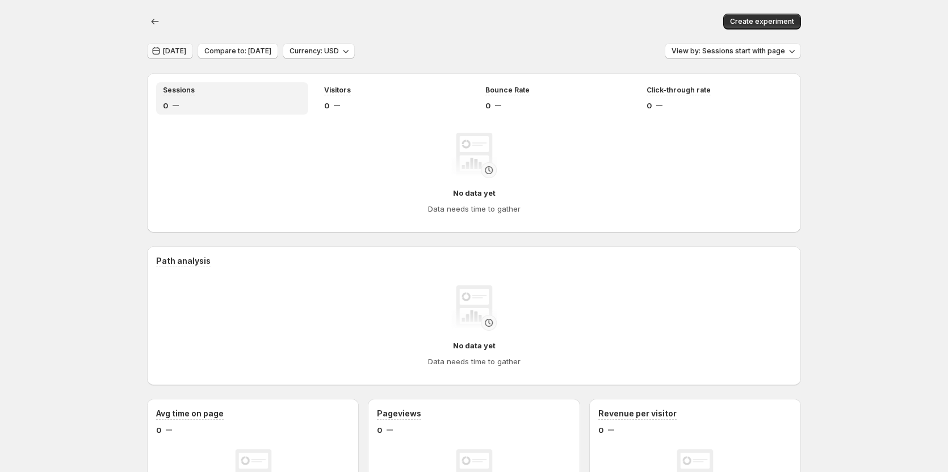
click at [183, 48] on span "Aug 16, 2025" at bounding box center [174, 51] width 23 height 9
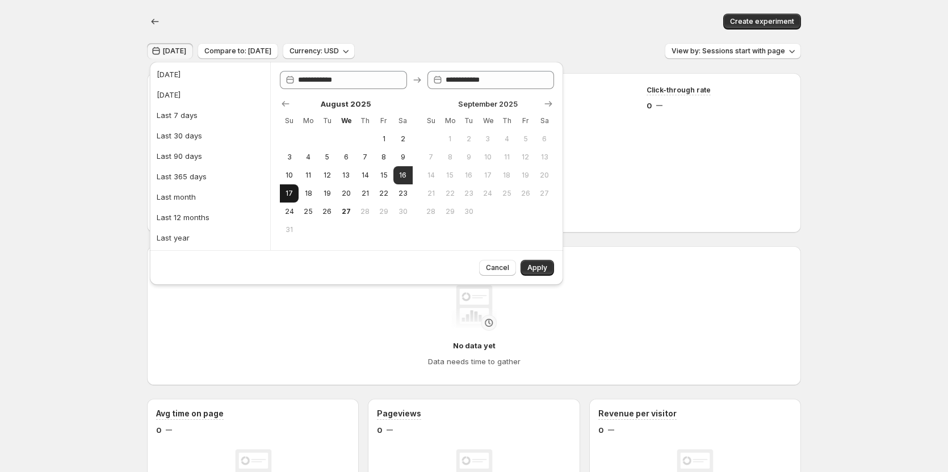
click at [283, 192] on button "17" at bounding box center [289, 193] width 19 height 18
type input "**********"
click at [283, 192] on button "17" at bounding box center [289, 193] width 19 height 18
type input "**********"
click at [547, 262] on button "Apply" at bounding box center [536, 268] width 33 height 16
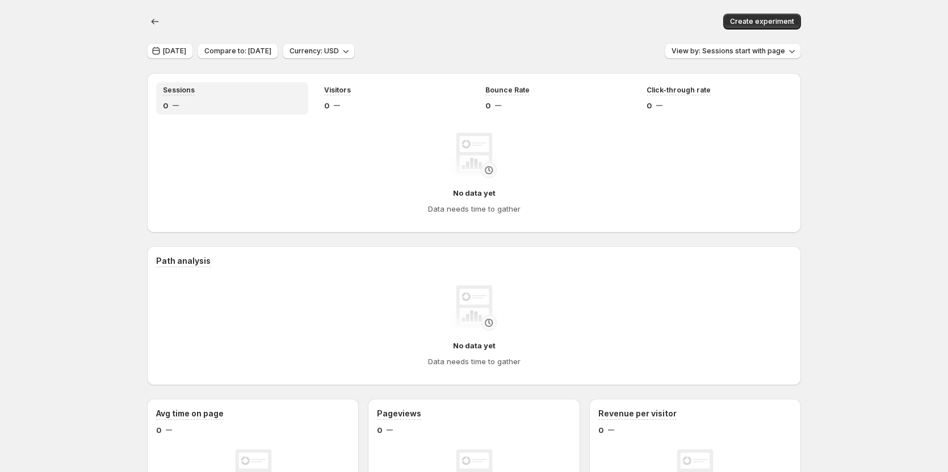
click at [186, 51] on span "Aug 17, 2025" at bounding box center [174, 51] width 23 height 9
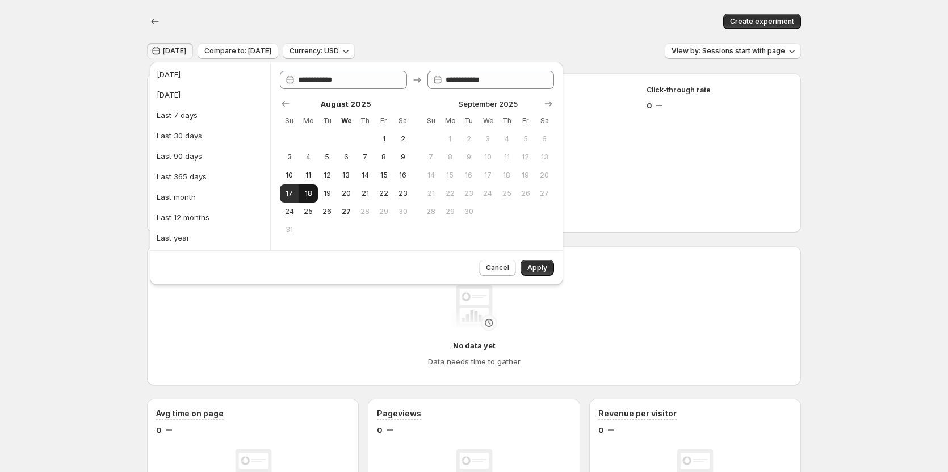
click at [301, 197] on button "18" at bounding box center [308, 193] width 19 height 18
type input "**********"
click at [301, 197] on button "18" at bounding box center [308, 193] width 19 height 18
type input "**********"
click at [533, 266] on span "Apply" at bounding box center [537, 267] width 20 height 9
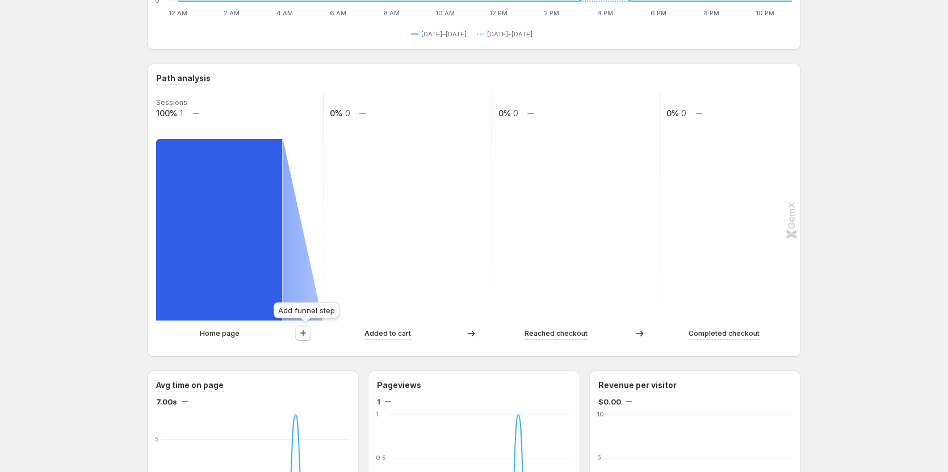
scroll to position [227, 0]
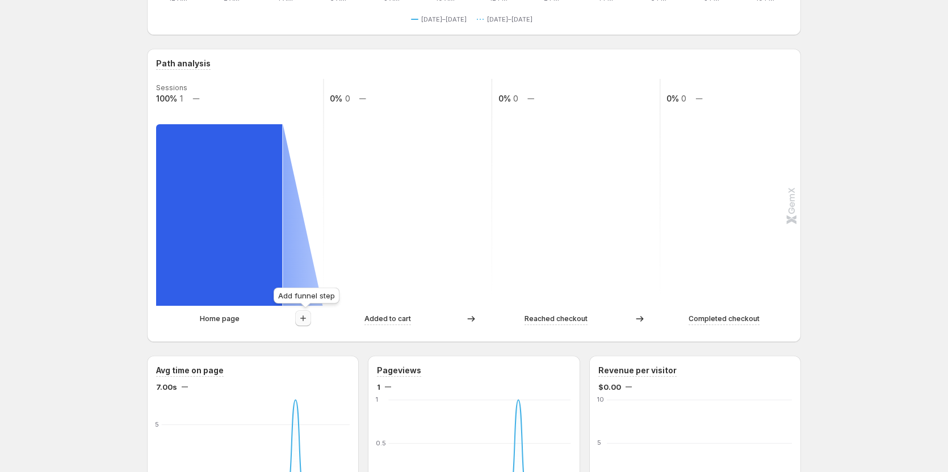
click at [309, 322] on icon "button" at bounding box center [302, 318] width 11 height 11
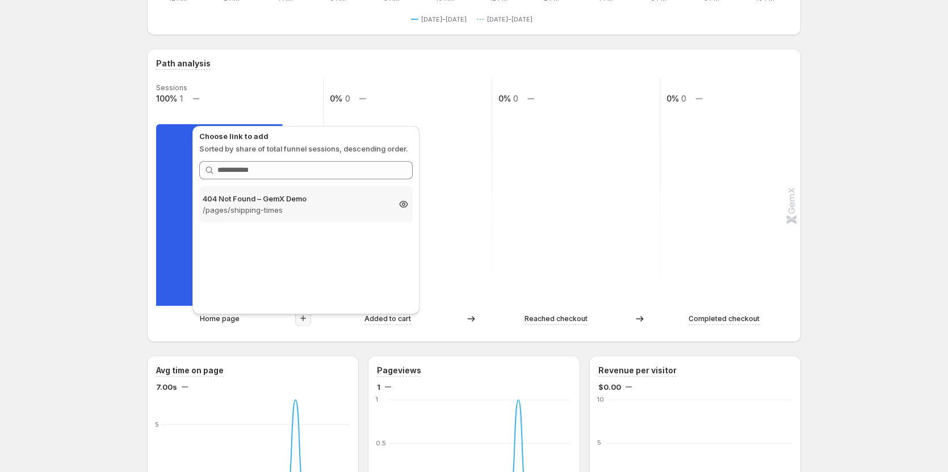
click at [325, 204] on p "/pages/shipping-times" at bounding box center [296, 209] width 186 height 11
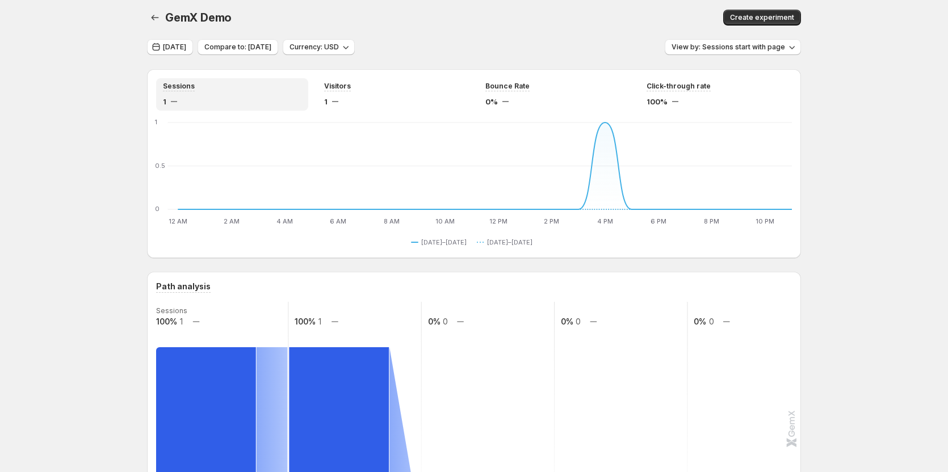
scroll to position [0, 0]
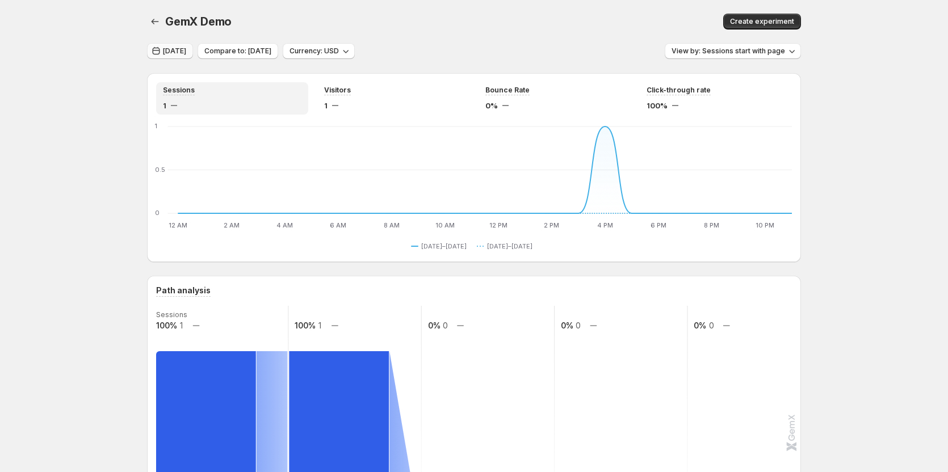
click at [180, 56] on button "Aug 18, 2025" at bounding box center [170, 51] width 46 height 16
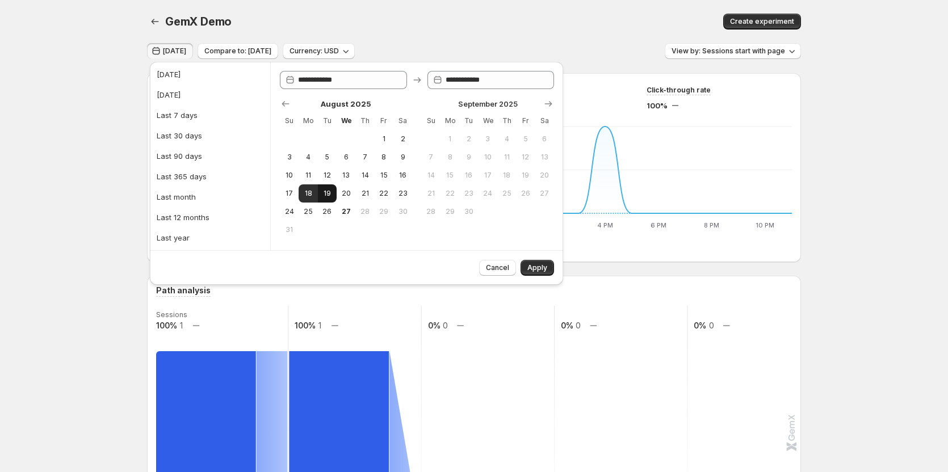
click at [329, 198] on button "19" at bounding box center [327, 193] width 19 height 18
type input "**********"
click at [544, 270] on span "Apply" at bounding box center [537, 267] width 20 height 9
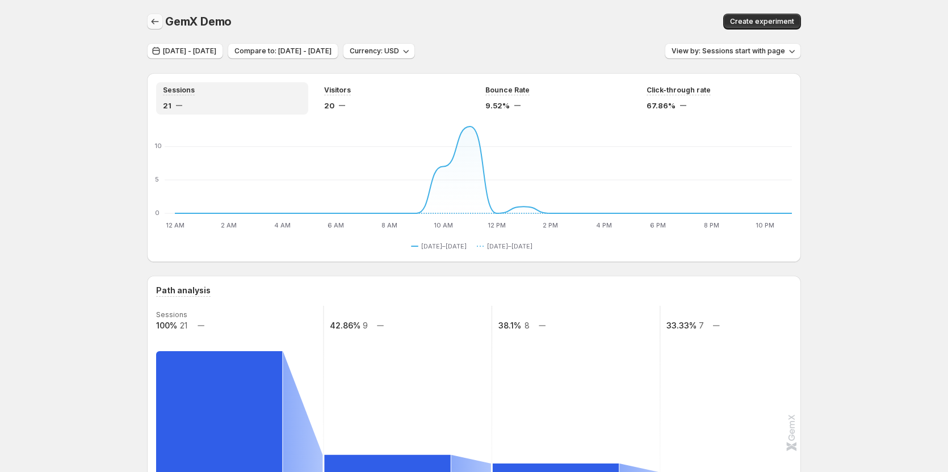
click at [159, 23] on icon "button" at bounding box center [154, 21] width 11 height 11
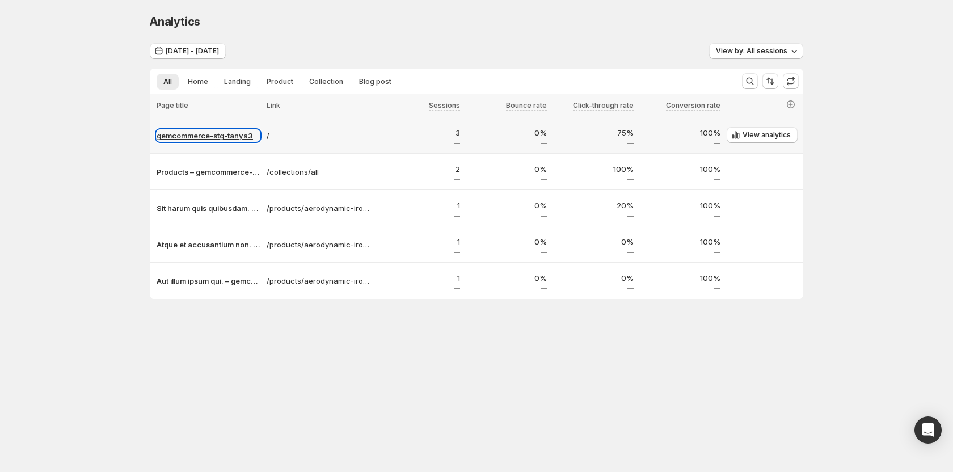
click at [228, 139] on p "gemcommerce-stg-tanya3" at bounding box center [208, 135] width 103 height 11
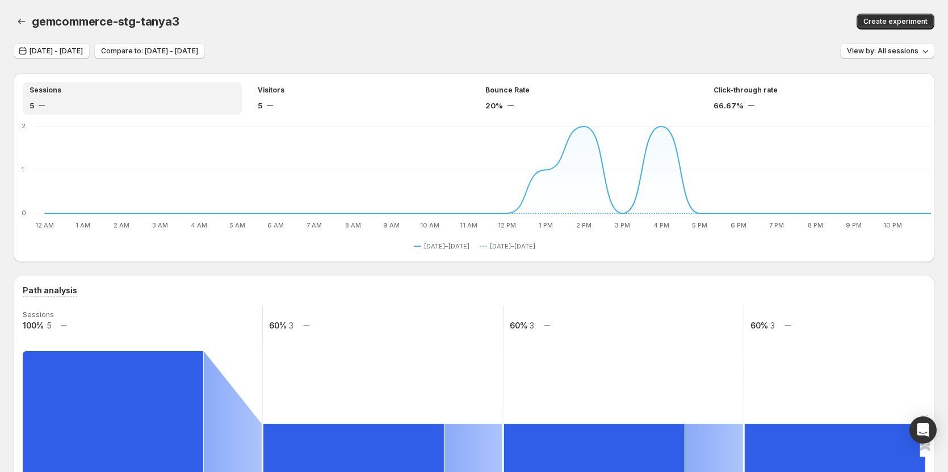
click at [524, 59] on div "[DATE] - [DATE] Compare to: [DATE] - [DATE] View by: All sessions" at bounding box center [474, 51] width 921 height 16
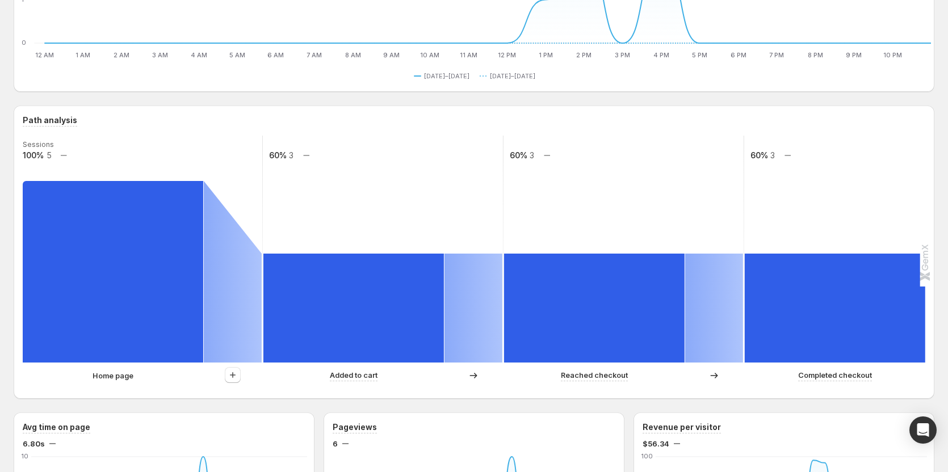
scroll to position [114, 0]
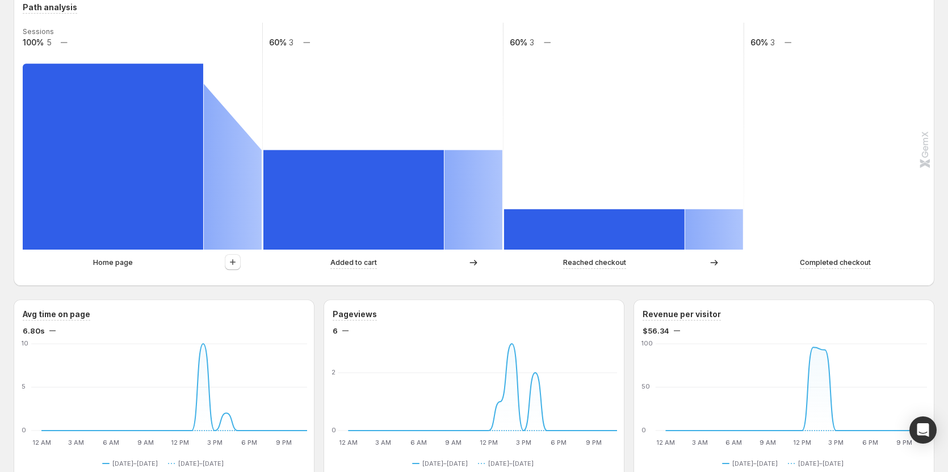
scroll to position [284, 0]
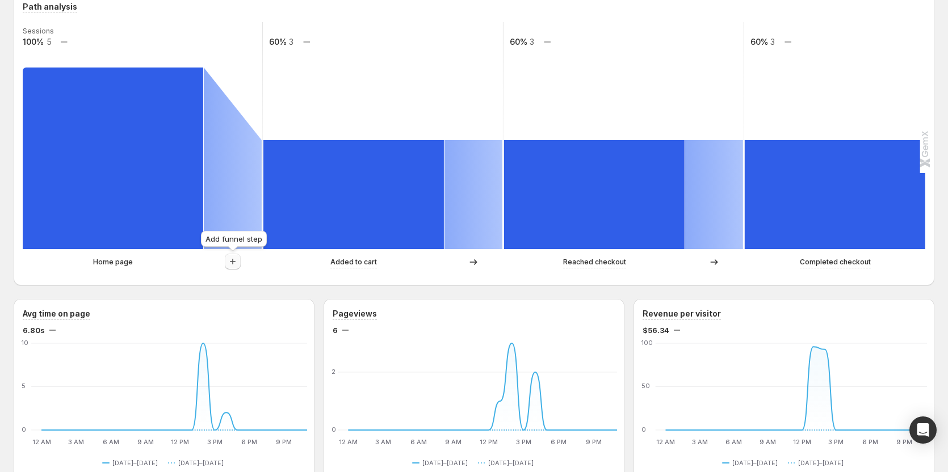
click at [230, 263] on icon "button" at bounding box center [232, 261] width 11 height 11
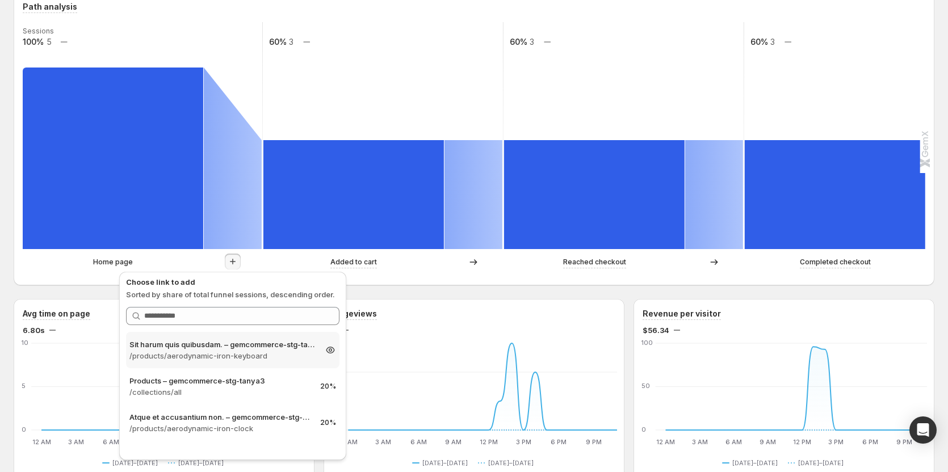
click at [229, 358] on p "/products/aerodynamic-iron-keyboard" at bounding box center [222, 355] width 186 height 11
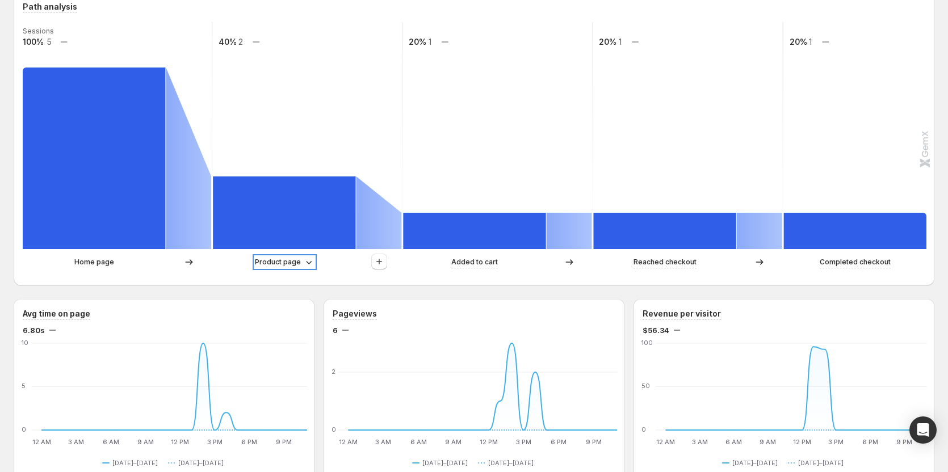
click at [278, 262] on p "Product page" at bounding box center [278, 262] width 46 height 11
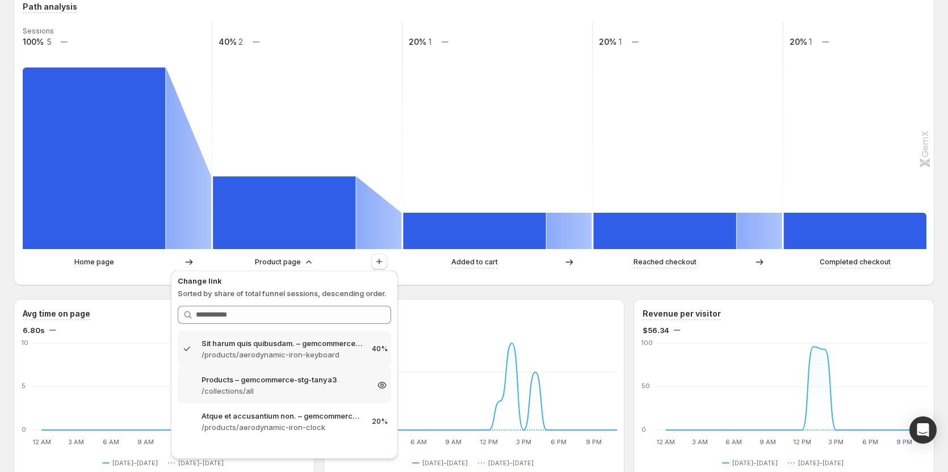
click at [250, 388] on p "/collections/all" at bounding box center [284, 390] width 166 height 11
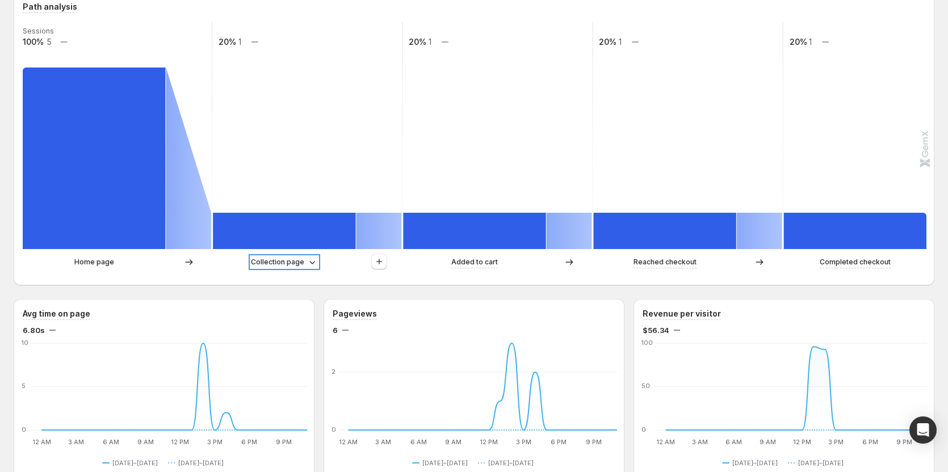
click at [278, 257] on p "Collection page" at bounding box center [277, 262] width 53 height 11
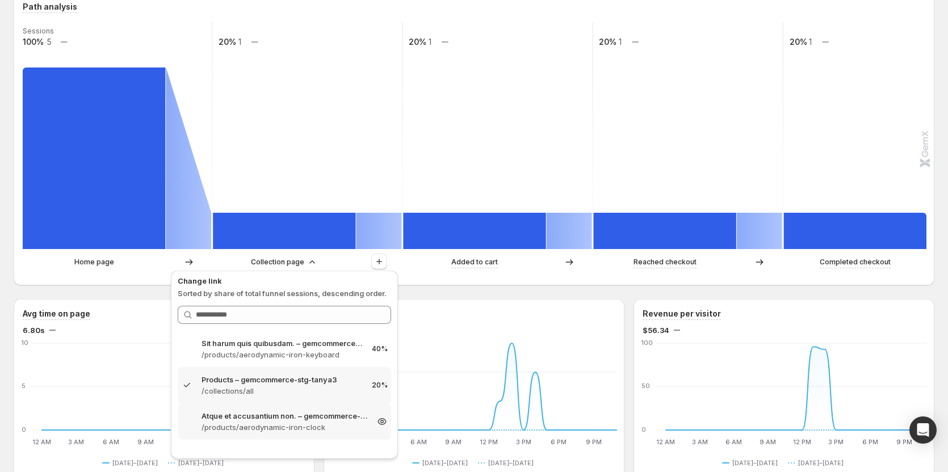
click at [249, 418] on p "Atque et accusantium non. – gemcommerce-stg-tanya3" at bounding box center [284, 415] width 166 height 11
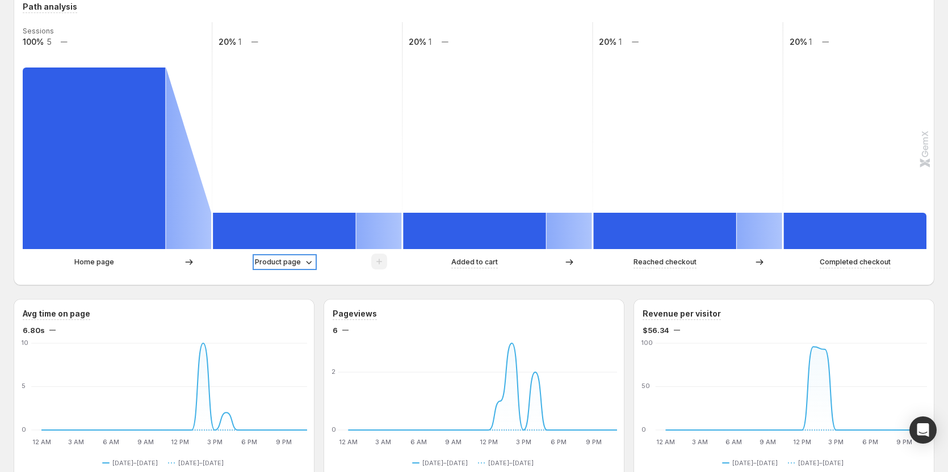
click at [303, 265] on icon at bounding box center [308, 262] width 11 height 11
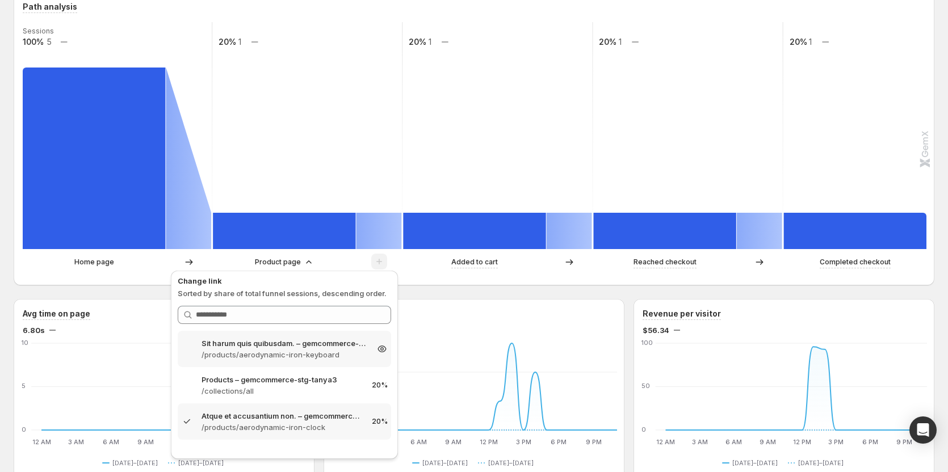
click at [275, 361] on div "Sit harum quis quibusdam. – gemcommerce-stg-tanya3 /products/aerodynamic-iron-k…" at bounding box center [284, 349] width 213 height 36
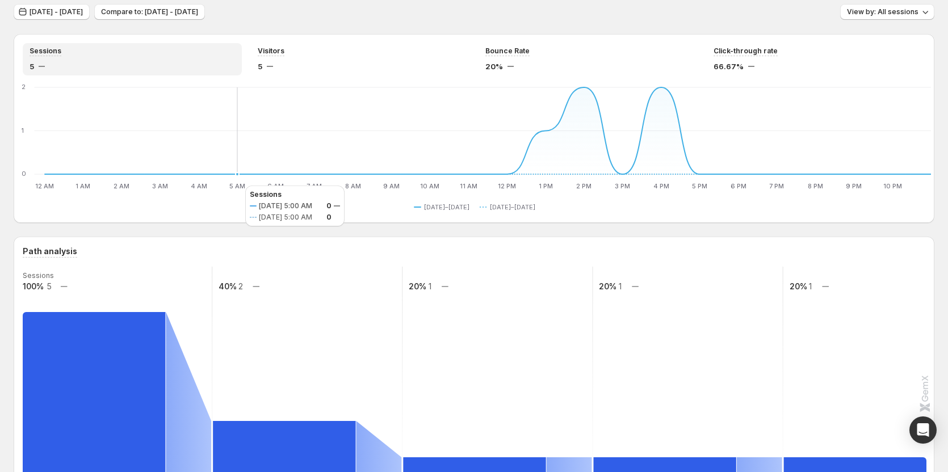
scroll to position [0, 0]
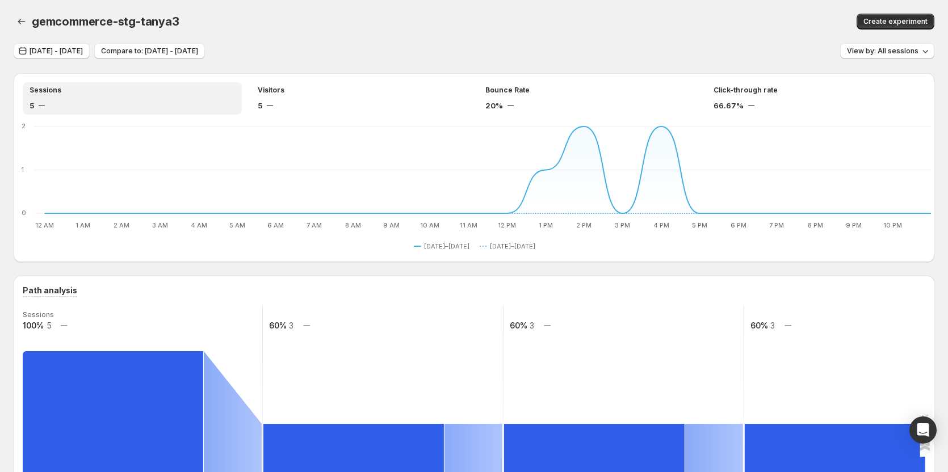
click at [434, 44] on div "Aug 26, 2025 - Aug 27, 2025 Compare to: Aug 24, 2025 - Aug 25, 2025 View by: Al…" at bounding box center [474, 51] width 921 height 16
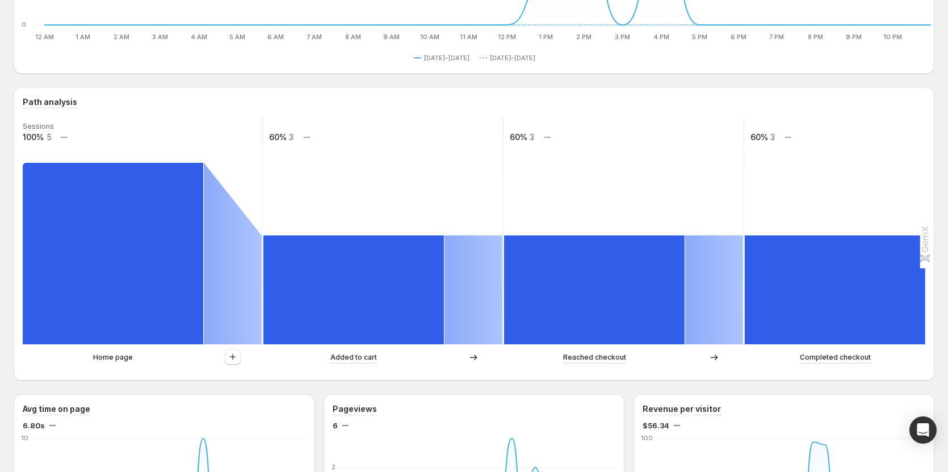
scroll to position [169, 0]
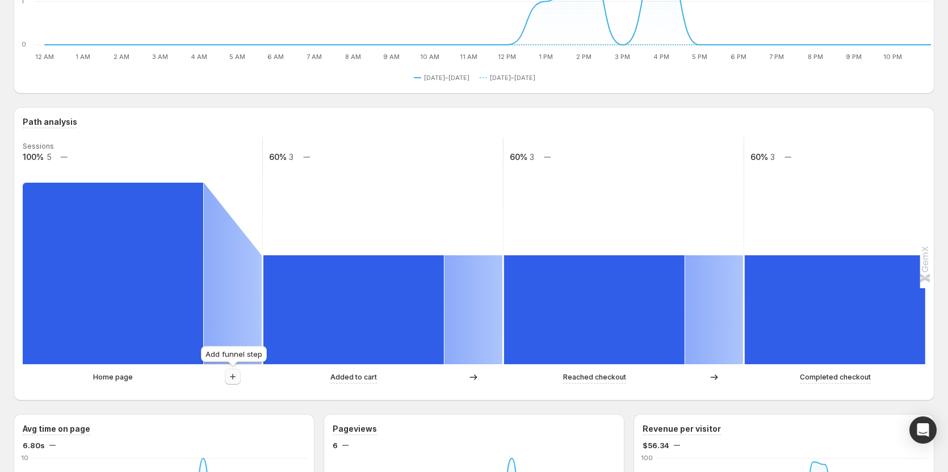
click at [237, 384] on button "button" at bounding box center [233, 377] width 16 height 16
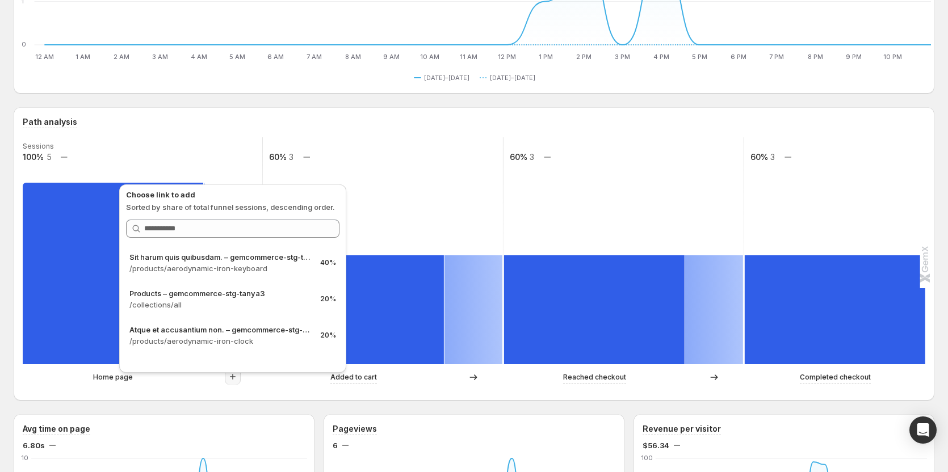
click at [127, 129] on div "Path analysis Sessions 100% 5 60% 3 60% 3 60% 3 Home page Added to cart Reached…" at bounding box center [474, 253] width 902 height 275
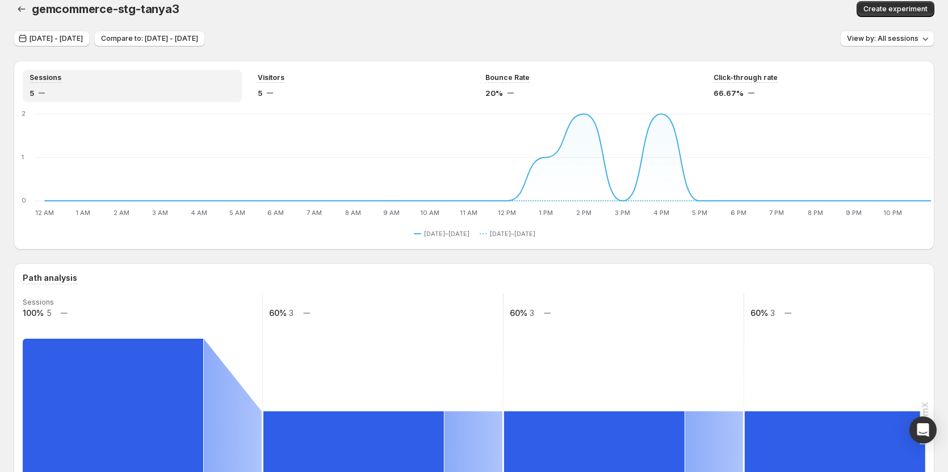
scroll to position [0, 0]
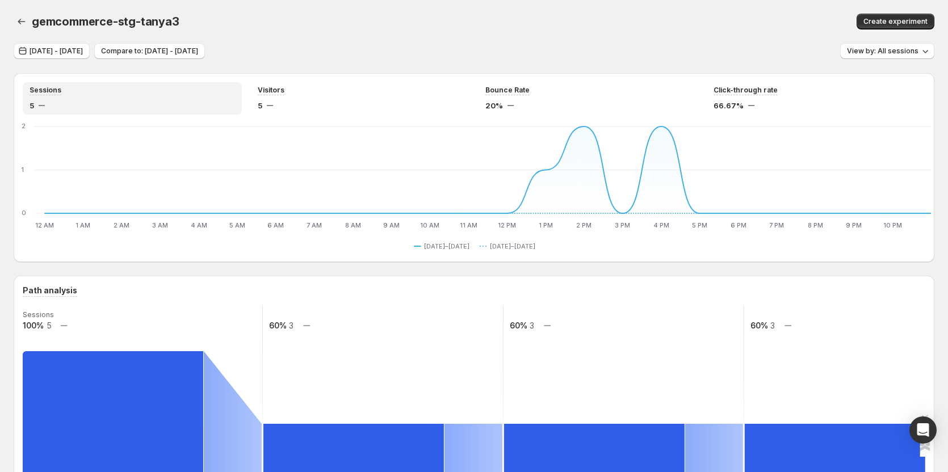
click at [357, 54] on div "Aug 26, 2025 - Aug 27, 2025 Compare to: Aug 24, 2025 - Aug 25, 2025 View by: Al…" at bounding box center [474, 51] width 921 height 16
click at [90, 45] on button "Aug 26, 2025 - Aug 27, 2025" at bounding box center [52, 51] width 76 height 16
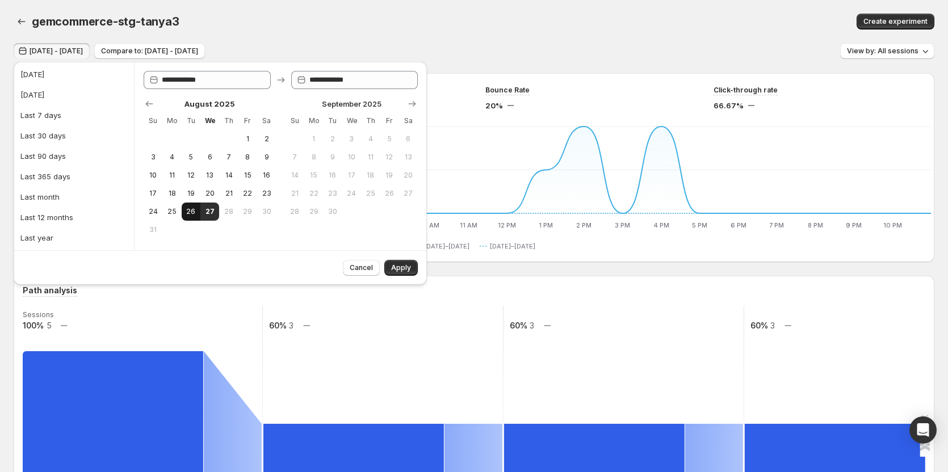
click at [200, 212] on button "26" at bounding box center [191, 212] width 19 height 18
click at [207, 211] on span "27" at bounding box center [210, 211] width 10 height 9
type input "**********"
click at [398, 267] on span "Apply" at bounding box center [401, 267] width 20 height 9
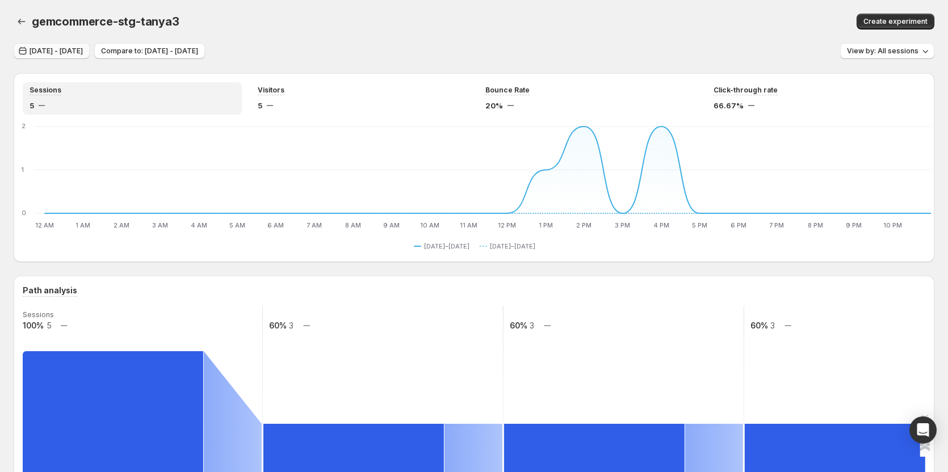
click at [83, 51] on span "Aug 26, 2025 - Aug 27, 2025" at bounding box center [56, 51] width 53 height 9
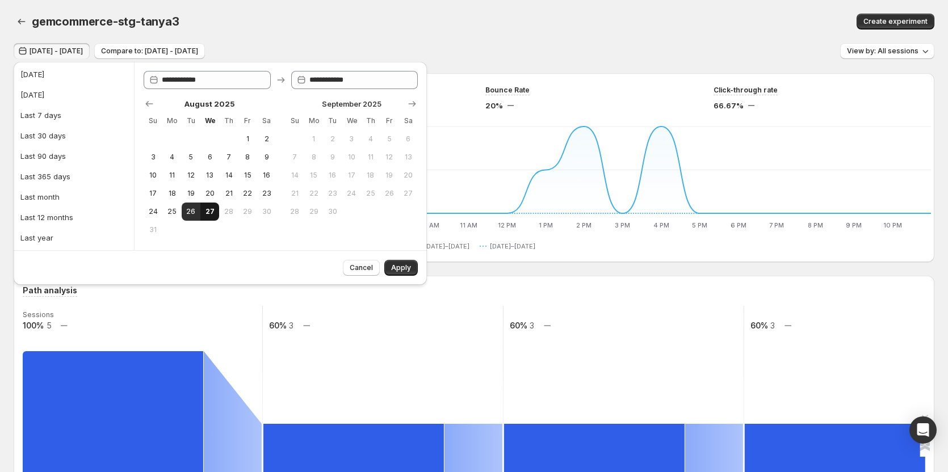
click at [213, 208] on span "27" at bounding box center [210, 211] width 10 height 9
type input "**********"
click at [404, 262] on button "Apply" at bounding box center [400, 268] width 33 height 16
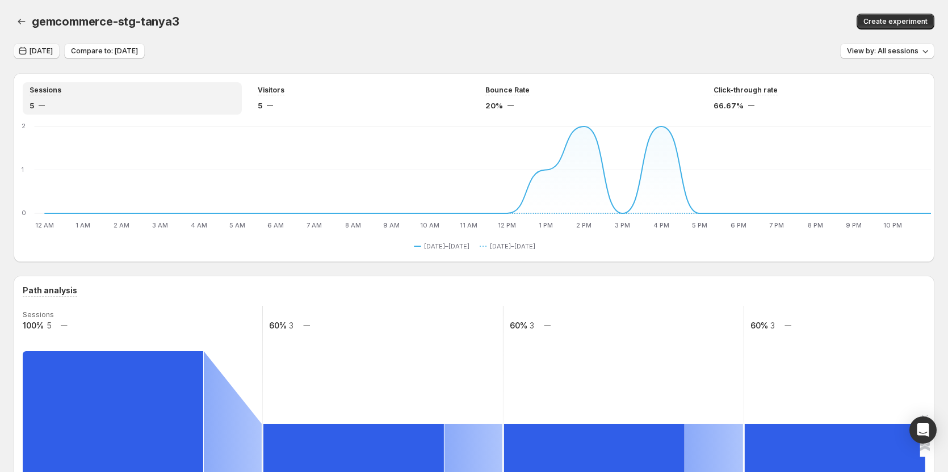
click at [40, 53] on span "Today" at bounding box center [41, 51] width 23 height 9
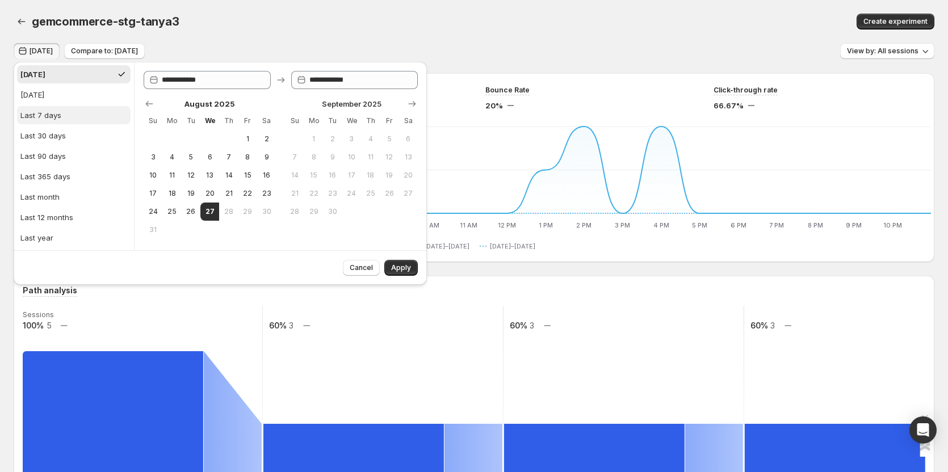
click at [60, 108] on button "Last 7 days" at bounding box center [74, 115] width 114 height 18
type input "**********"
click at [403, 264] on span "Apply" at bounding box center [401, 267] width 20 height 9
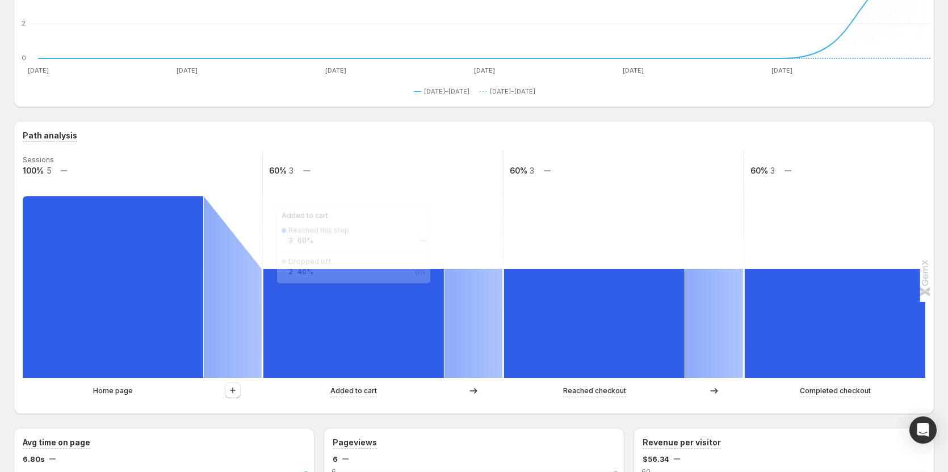
scroll to position [227, 0]
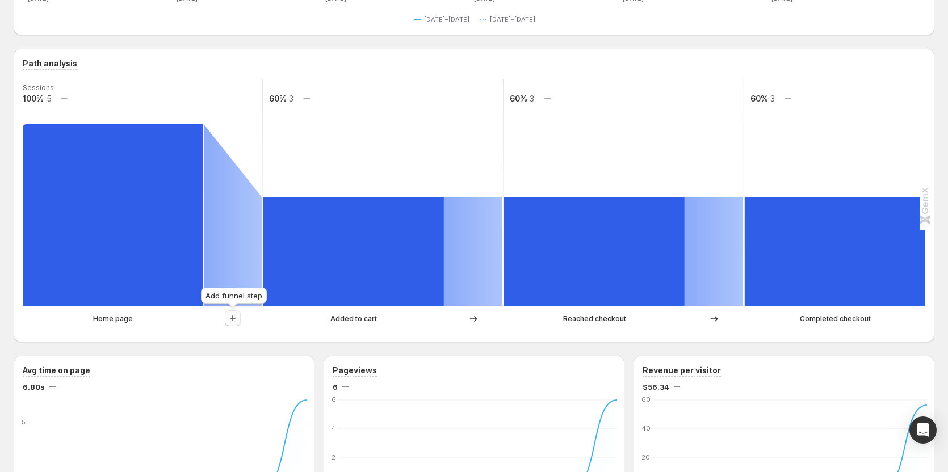
click at [236, 323] on icon "button" at bounding box center [232, 318] width 11 height 11
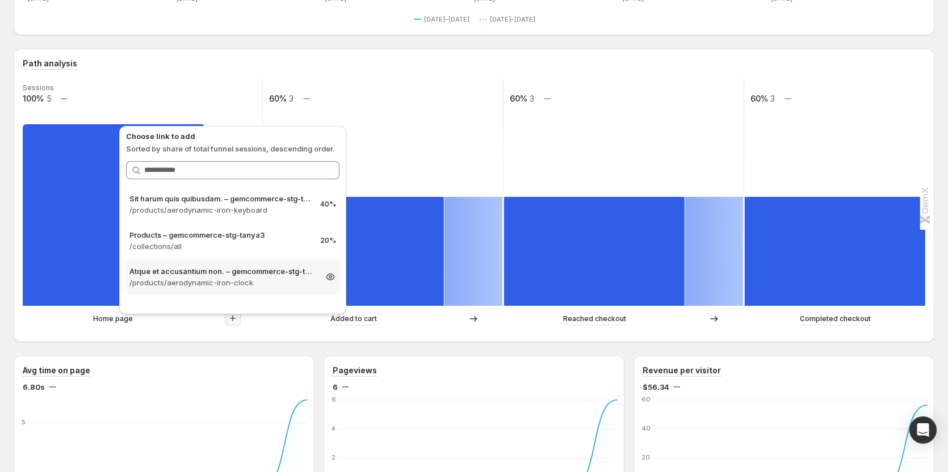
scroll to position [284, 0]
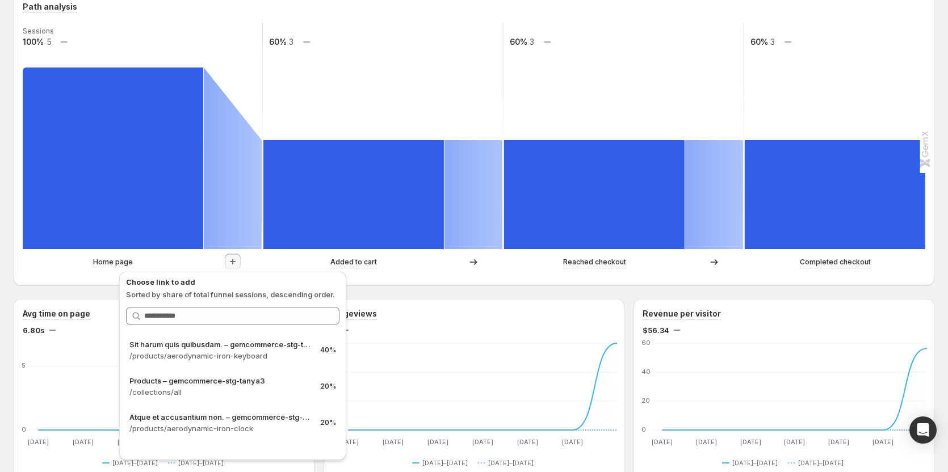
click at [457, 285] on div "Path analysis Sessions 100% 5 60% 3 60% 3 60% 3 Home page Added to cart Reached…" at bounding box center [474, 138] width 921 height 293
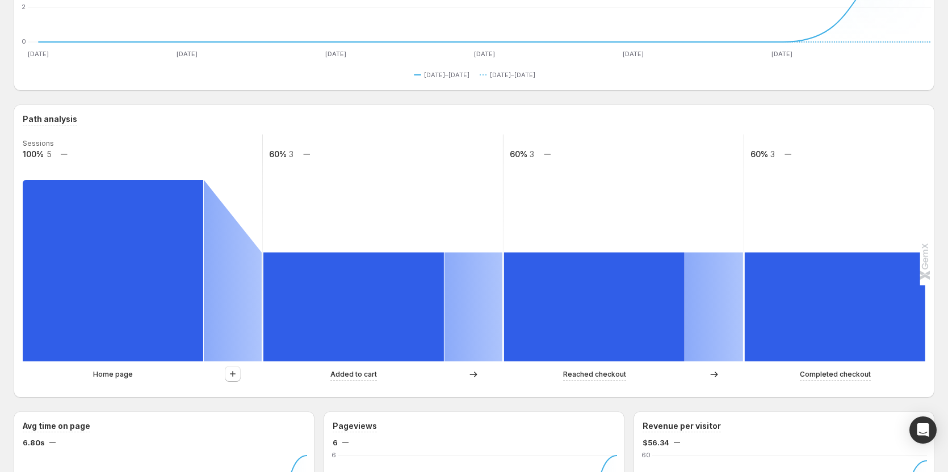
scroll to position [0, 0]
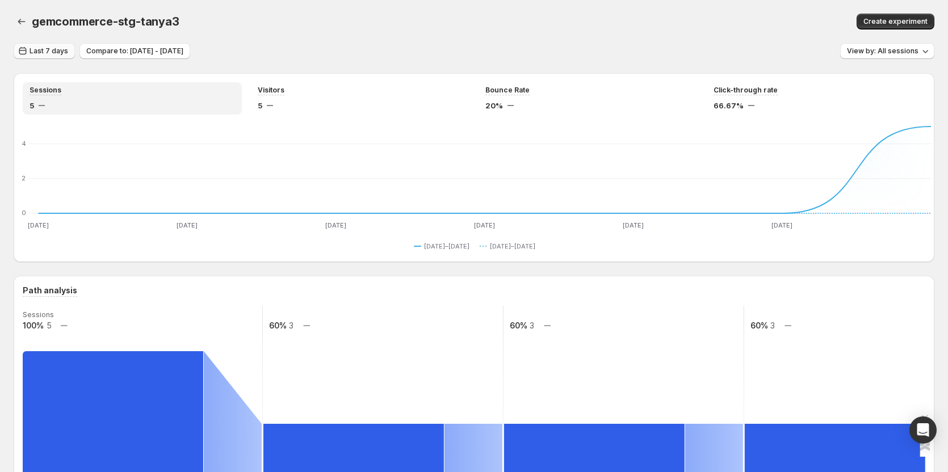
click at [32, 48] on span "Last 7 days" at bounding box center [49, 51] width 39 height 9
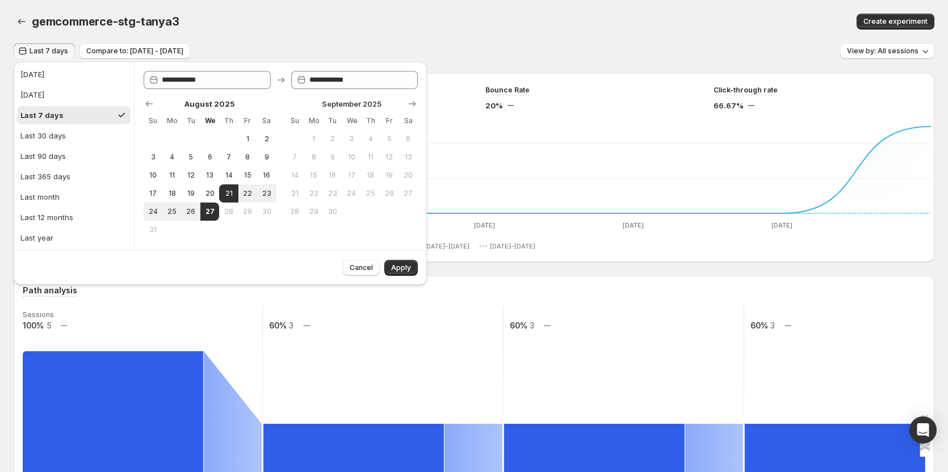
click at [32, 48] on span "Last 7 days" at bounding box center [49, 51] width 39 height 9
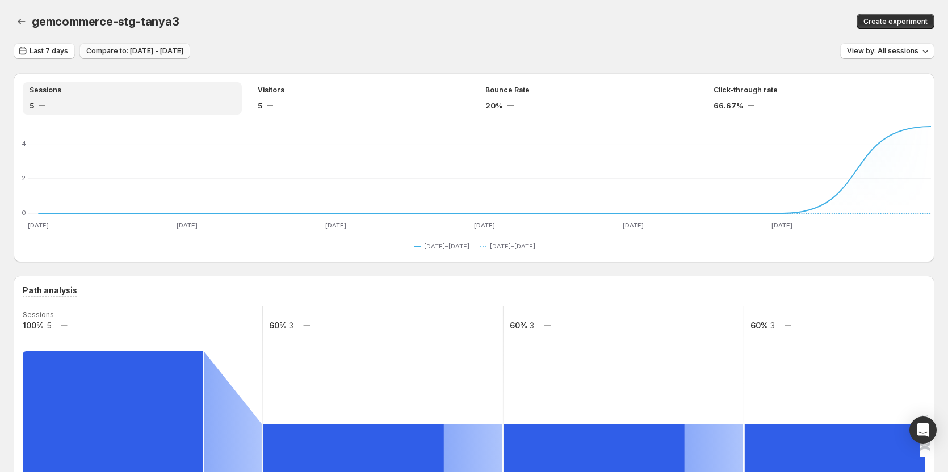
click at [120, 45] on button "Compare to: Aug 14, 2025 - Aug 20, 2025" at bounding box center [134, 51] width 111 height 16
click at [352, 40] on div "gemcommerce-stg-tanya3. This page is ready gemcommerce-stg-tanya3 Create experi…" at bounding box center [474, 21] width 921 height 43
click at [368, 39] on div "gemcommerce-stg-tanya3. This page is ready gemcommerce-stg-tanya3 Create experi…" at bounding box center [474, 21] width 921 height 43
